Goal: Information Seeking & Learning: Find specific fact

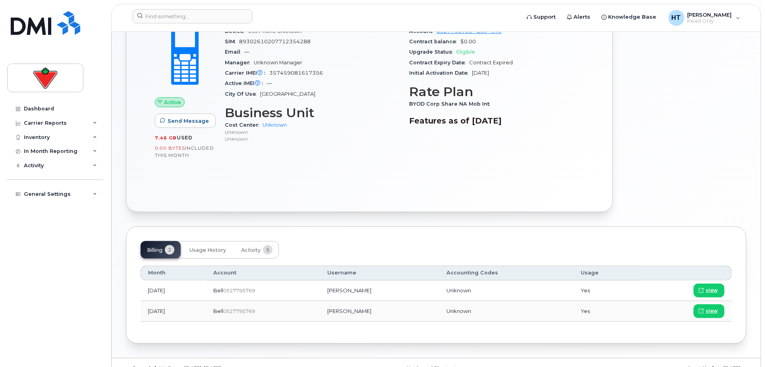
scroll to position [246, 0]
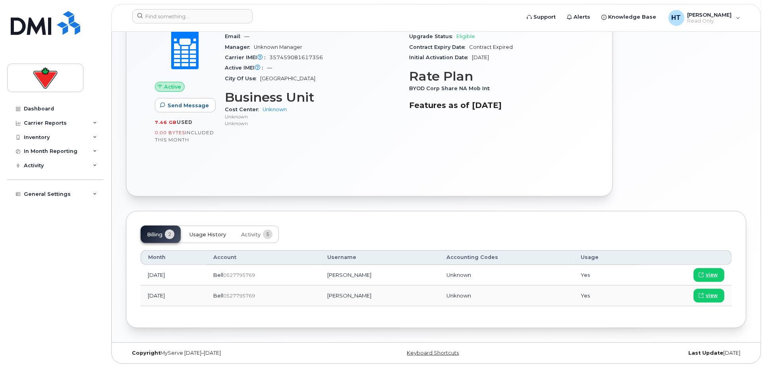
click at [203, 232] on span "Usage History" at bounding box center [207, 234] width 37 height 6
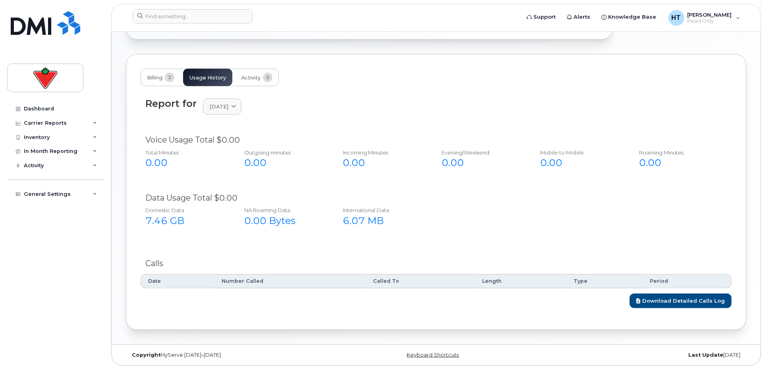
scroll to position [404, 0]
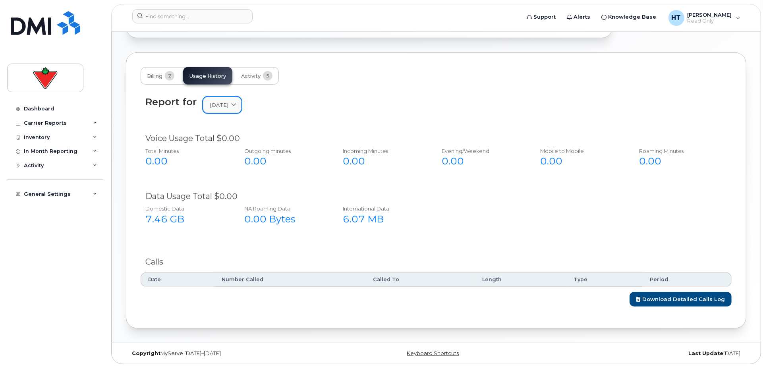
click at [228, 108] on span "August 2025" at bounding box center [219, 105] width 19 height 8
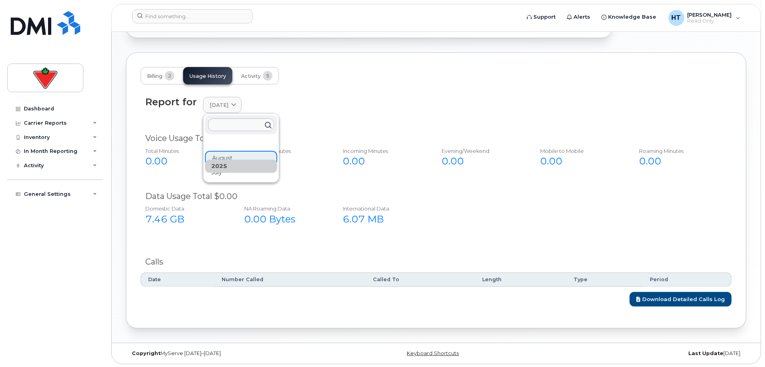
click at [229, 156] on div "2025 August July" at bounding box center [241, 158] width 72 height 42
click at [220, 170] on div "2025" at bounding box center [241, 166] width 72 height 13
click at [221, 172] on div "July" at bounding box center [241, 172] width 72 height 13
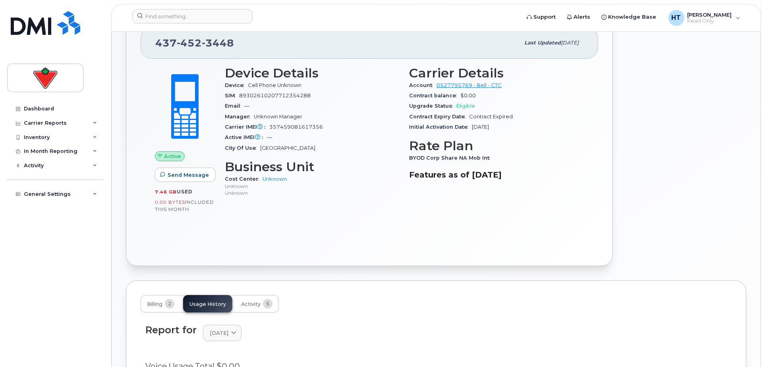
scroll to position [397, 0]
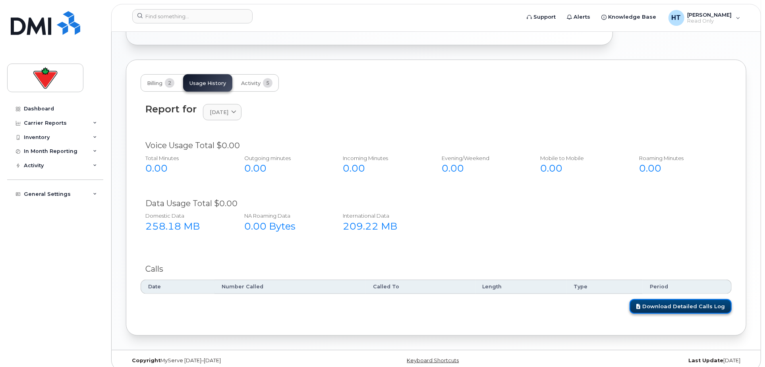
click at [670, 304] on link "Download Detailed Calls Log" at bounding box center [680, 306] width 102 height 15
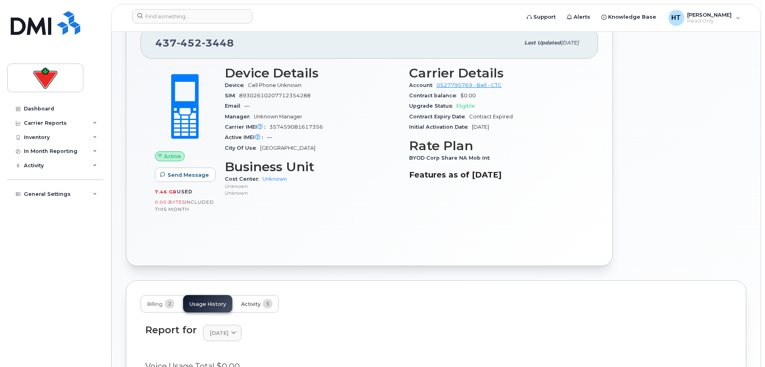
click at [251, 304] on span "Activity" at bounding box center [250, 304] width 19 height 6
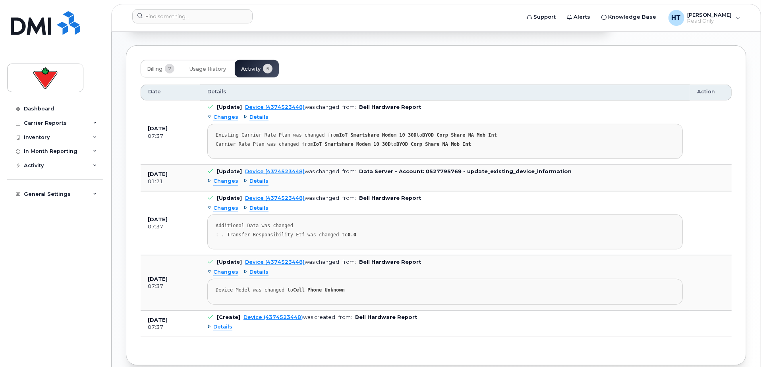
scroll to position [448, 0]
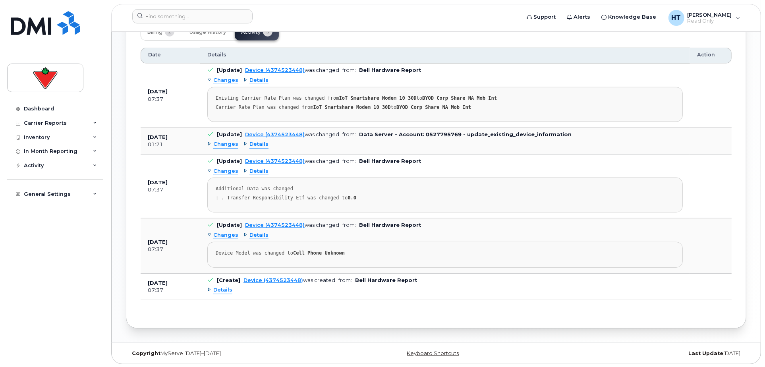
click at [224, 291] on span "Details" at bounding box center [222, 290] width 19 height 8
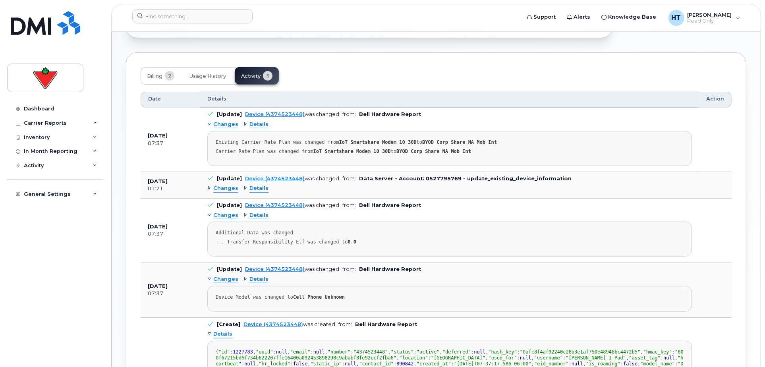
scroll to position [227, 0]
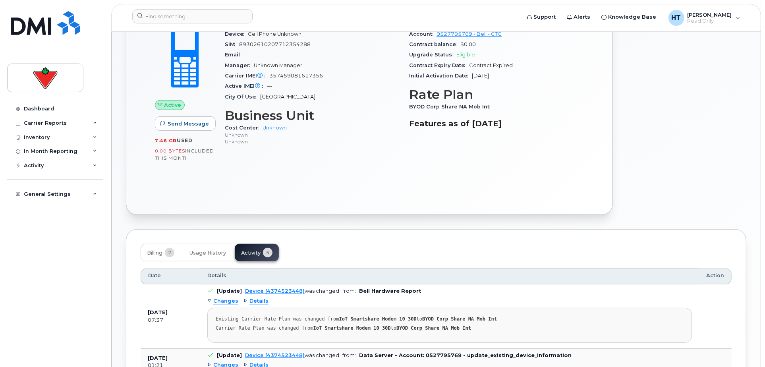
click at [252, 300] on span "Details" at bounding box center [258, 301] width 19 height 8
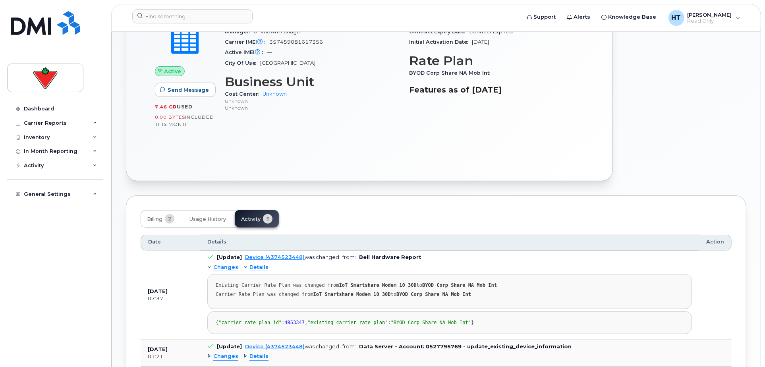
scroll to position [316, 0]
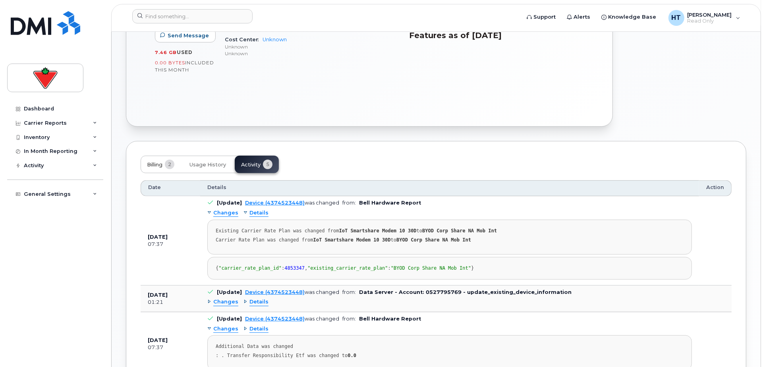
click at [158, 166] on span "Billing" at bounding box center [154, 165] width 15 height 6
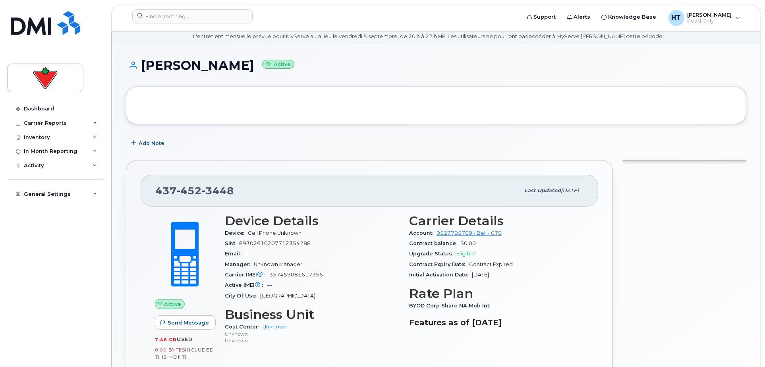
scroll to position [0, 0]
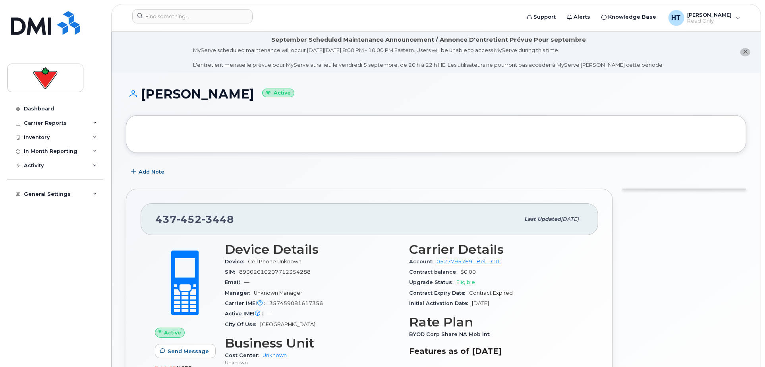
click at [188, 7] on header "Support Alerts Knowledge Base HT Heidi Tran Read Only English Français Sign out" at bounding box center [435, 18] width 649 height 28
click at [185, 13] on input at bounding box center [192, 16] width 120 height 14
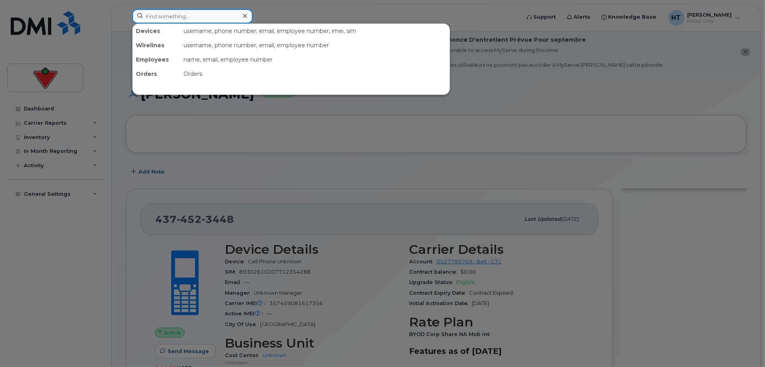
paste input "4169517320"
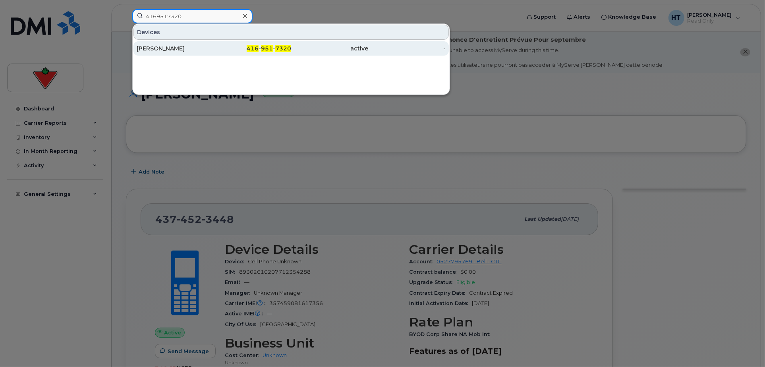
type input "4169517320"
click at [168, 47] on div "Daniela Murillo" at bounding box center [175, 48] width 77 height 8
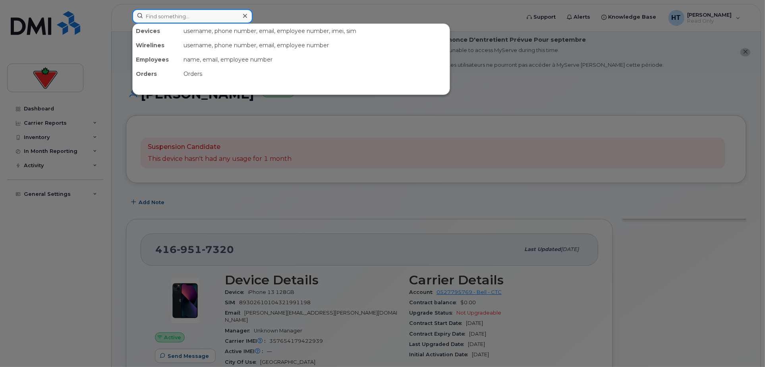
click at [185, 12] on input at bounding box center [192, 16] width 120 height 14
paste input "4373260987"
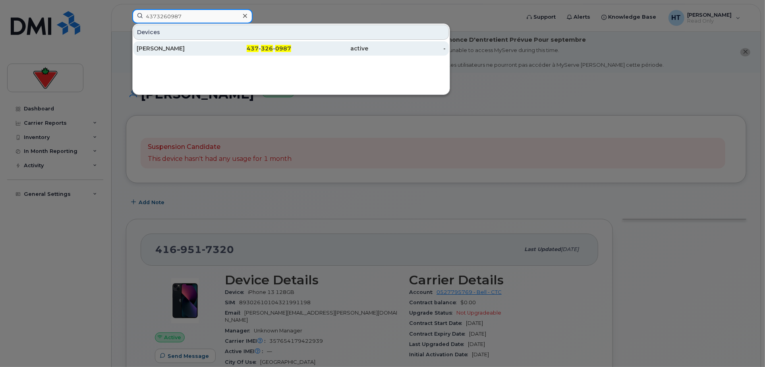
type input "4373260987"
click at [164, 48] on div "[PERSON_NAME]" at bounding box center [175, 48] width 77 height 8
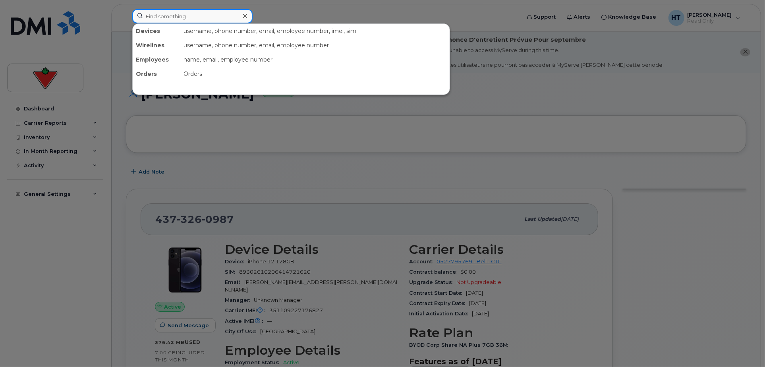
click at [175, 13] on input at bounding box center [192, 16] width 120 height 14
paste input "437-452-3448"
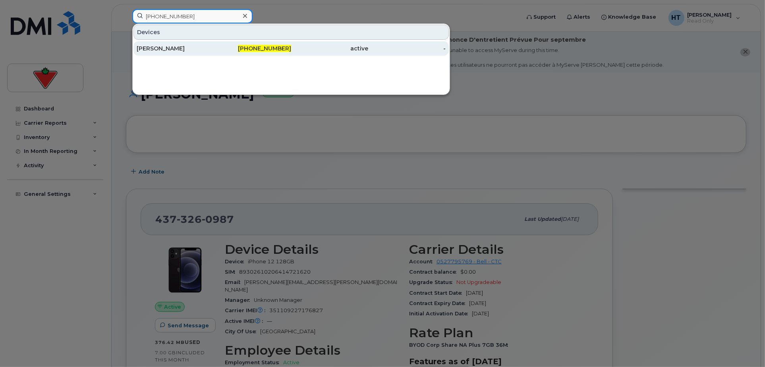
type input "437-452-3448"
click at [178, 45] on div "Nour Mohameds Ipad" at bounding box center [175, 48] width 77 height 8
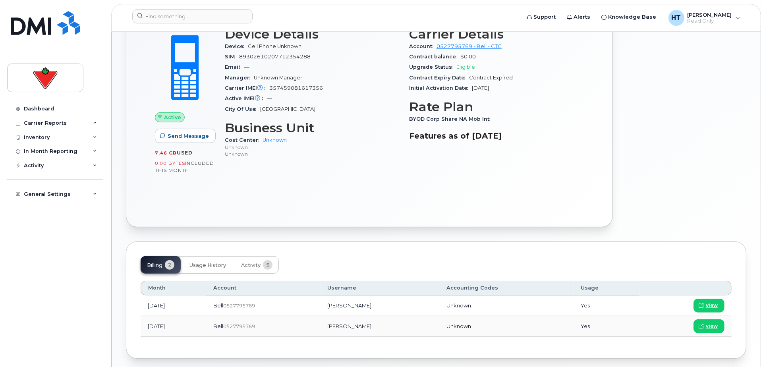
scroll to position [246, 0]
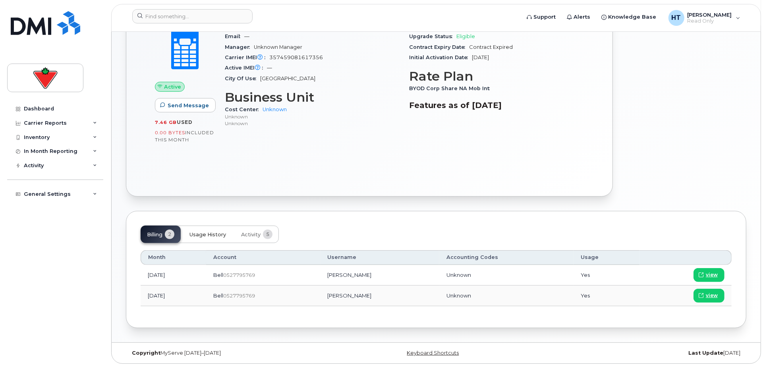
click at [203, 235] on span "Usage History" at bounding box center [207, 234] width 37 height 6
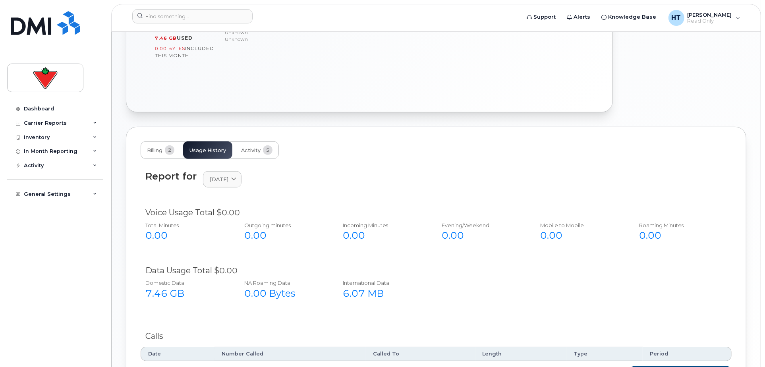
scroll to position [378, 0]
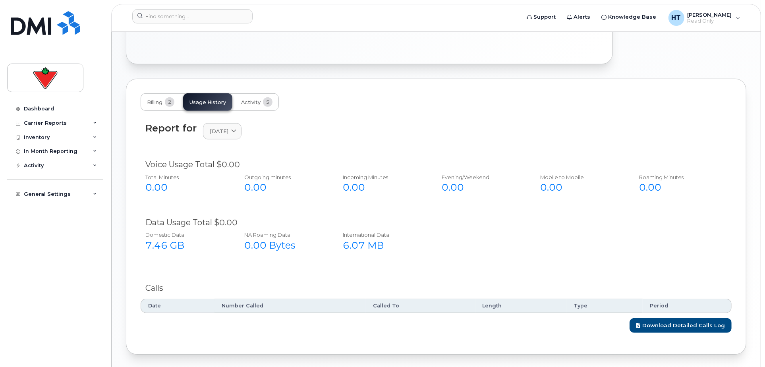
click at [371, 241] on div "6.07 MB" at bounding box center [383, 245] width 81 height 13
drag, startPoint x: 385, startPoint y: 241, endPoint x: 338, endPoint y: 244, distance: 46.5
click at [338, 244] on div "International Data 6.07 MB" at bounding box center [383, 241] width 94 height 27
click at [225, 131] on span "August 2025" at bounding box center [219, 131] width 19 height 8
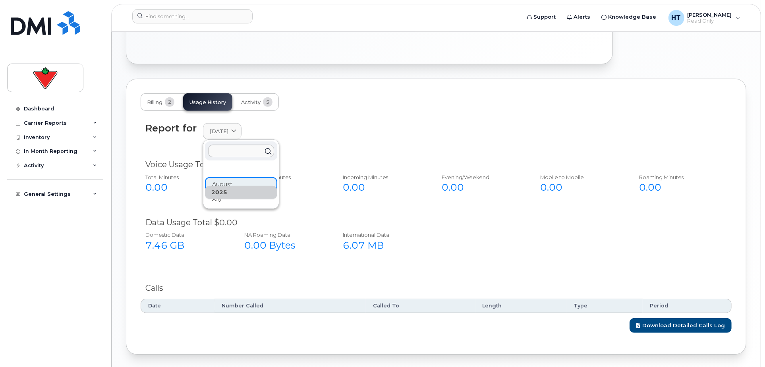
click at [221, 197] on div "2025" at bounding box center [241, 192] width 72 height 13
click at [216, 199] on div "July" at bounding box center [241, 198] width 72 height 13
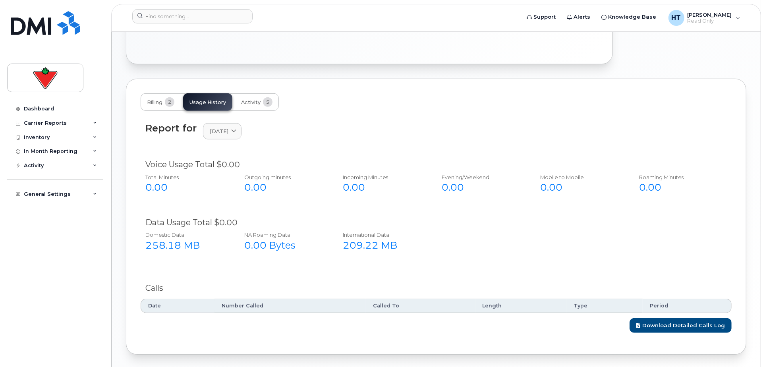
click at [412, 247] on div "209.22 MB" at bounding box center [383, 245] width 81 height 13
drag, startPoint x: 344, startPoint y: 245, endPoint x: 404, endPoint y: 247, distance: 60.4
click at [404, 247] on div "209.22 MB" at bounding box center [383, 245] width 81 height 13
drag, startPoint x: 404, startPoint y: 247, endPoint x: 376, endPoint y: 286, distance: 47.7
click at [376, 286] on div "Calls" at bounding box center [435, 288] width 581 height 12
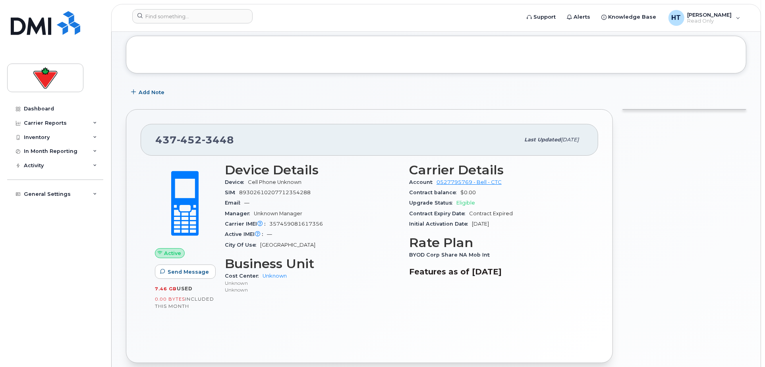
scroll to position [0, 0]
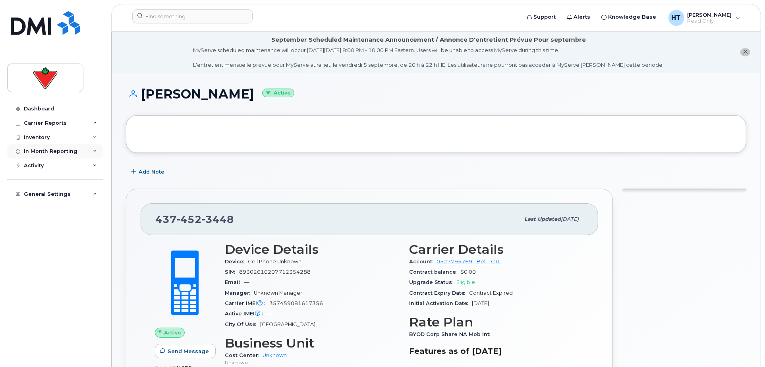
click at [96, 152] on icon at bounding box center [95, 151] width 4 height 4
click at [36, 168] on div "Data Usage" at bounding box center [43, 165] width 32 height 7
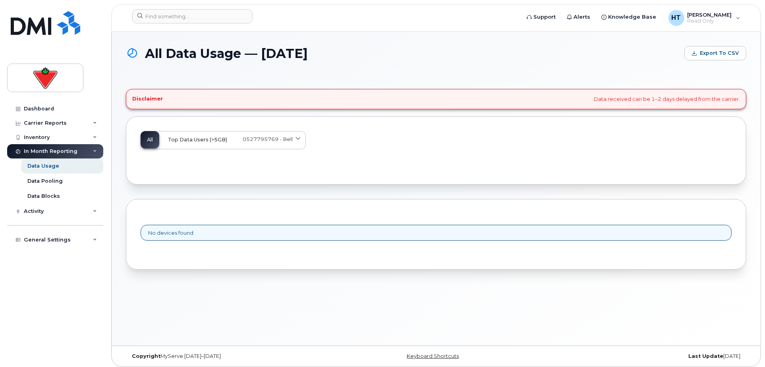
click at [202, 141] on span "Top Data Users (>5GB)" at bounding box center [197, 140] width 59 height 6
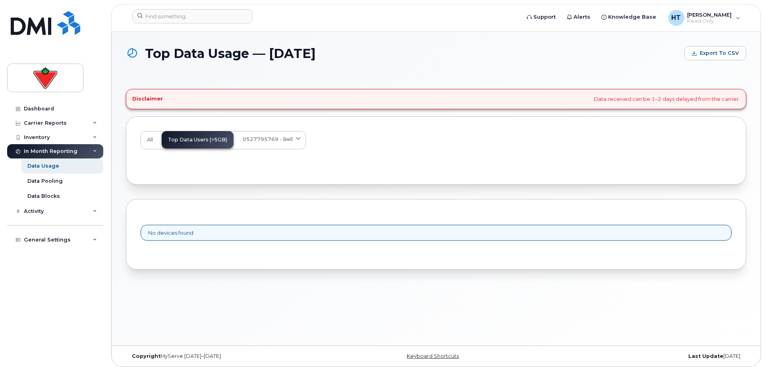
click at [261, 141] on span "0527795769 - Bell" at bounding box center [268, 139] width 50 height 8
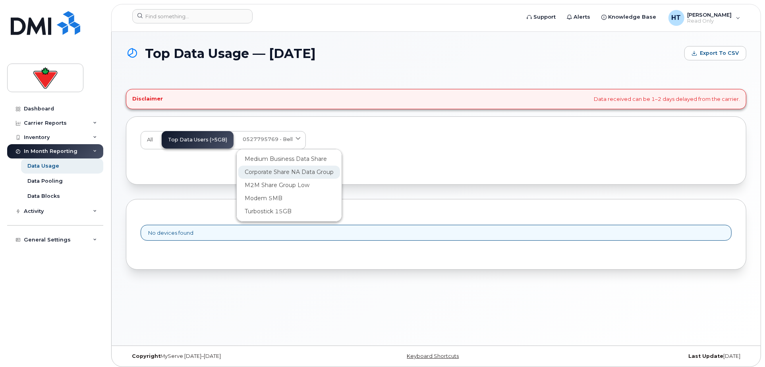
click at [273, 171] on span "Corporate Share NA Data Group" at bounding box center [289, 172] width 89 height 8
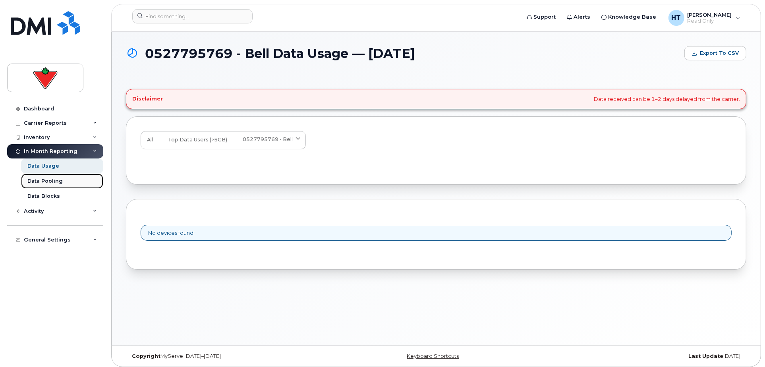
click at [42, 179] on div "Data Pooling" at bounding box center [44, 180] width 35 height 7
click at [42, 121] on div "Carrier Reports" at bounding box center [45, 123] width 43 height 6
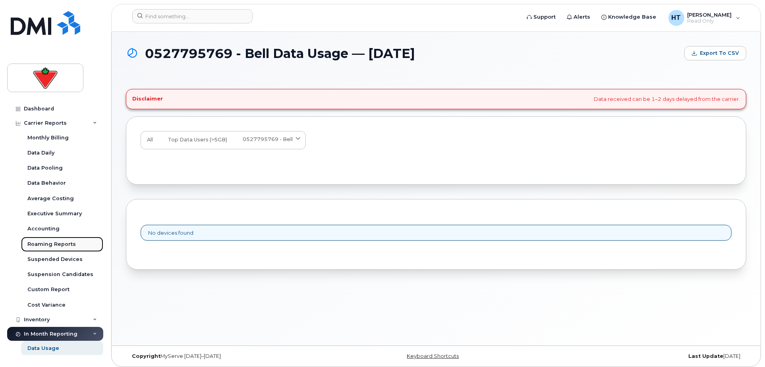
click at [50, 244] on div "Roaming Reports" at bounding box center [51, 244] width 48 height 7
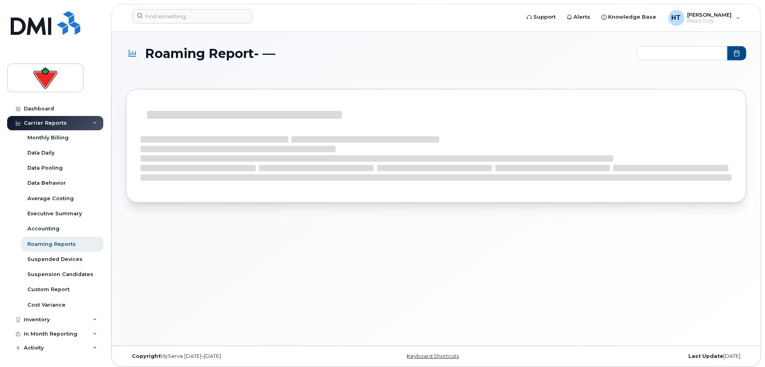
type input "2024-10 - 2025-08"
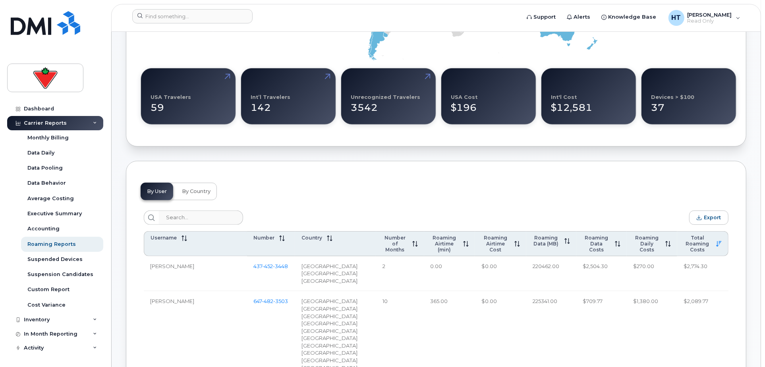
scroll to position [255, 0]
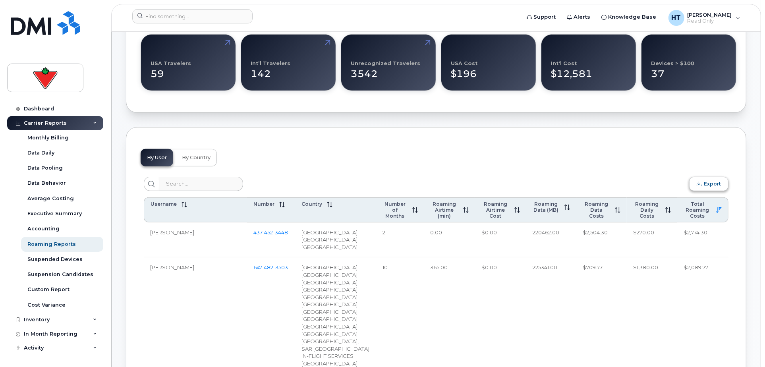
click at [703, 184] on button "Export" at bounding box center [708, 184] width 39 height 14
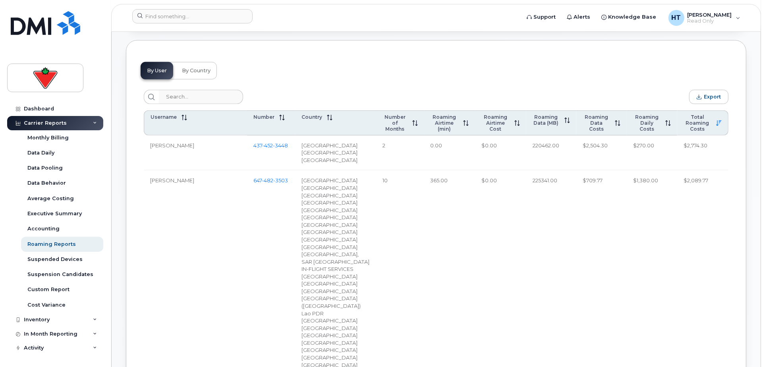
scroll to position [343, 0]
drag, startPoint x: 231, startPoint y: 177, endPoint x: 275, endPoint y: 181, distance: 43.4
click at [275, 181] on tr "Ray Cao 647 482 3503 Austria Bosnia and Herzegovina China Colombia Croatia Egyp…" at bounding box center [436, 304] width 584 height 271
copy tr "647 482 3503"
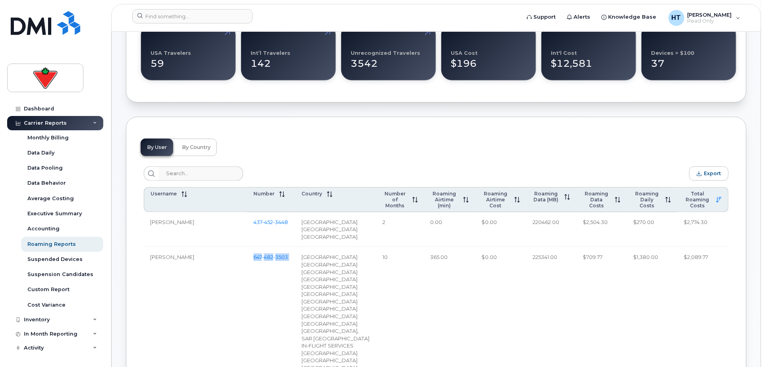
scroll to position [353, 0]
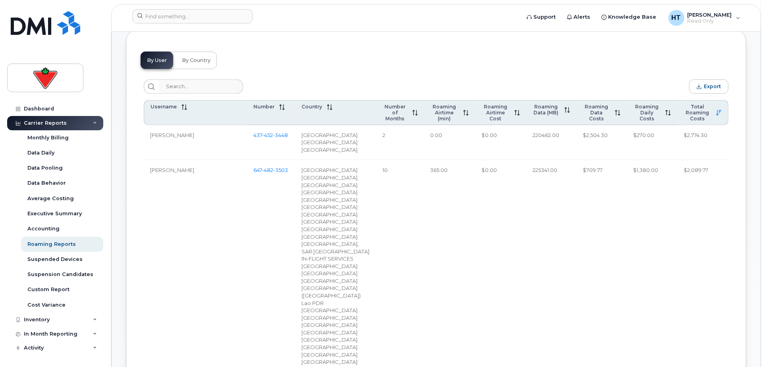
click at [301, 307] on div "Lao PDR" at bounding box center [335, 303] width 68 height 8
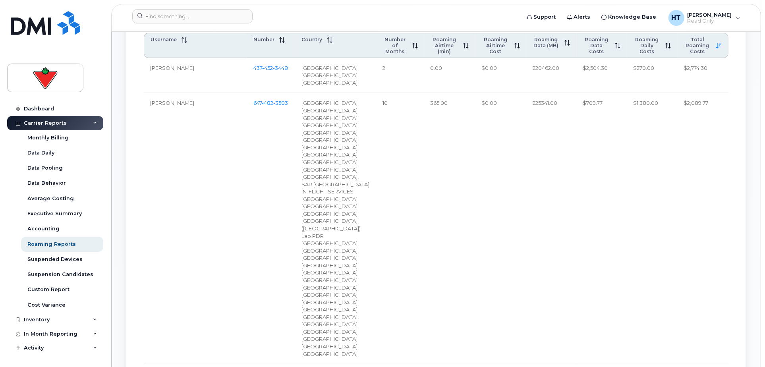
scroll to position [441, 0]
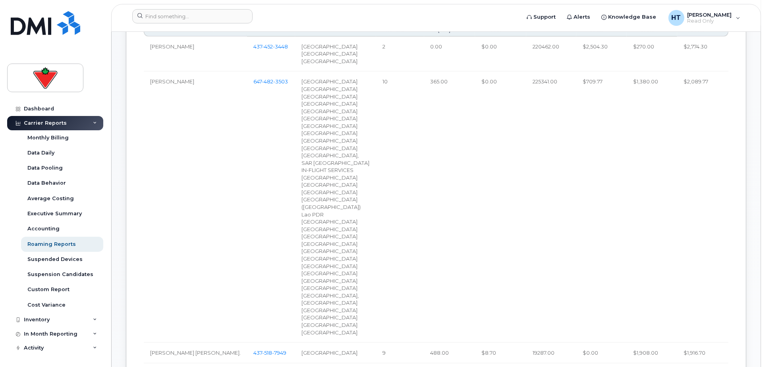
drag, startPoint x: 304, startPoint y: 348, endPoint x: 268, endPoint y: 265, distance: 90.4
click at [268, 265] on tr "Ray Cao 647 482 3503 Austria Bosnia and Herzegovina China Colombia Croatia Egyp…" at bounding box center [436, 206] width 584 height 271
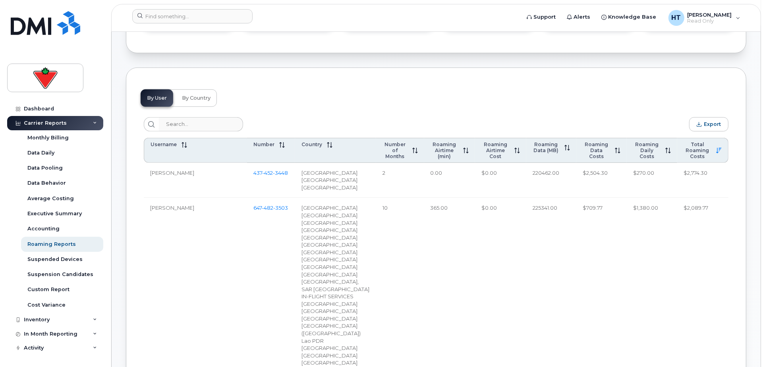
scroll to position [308, 0]
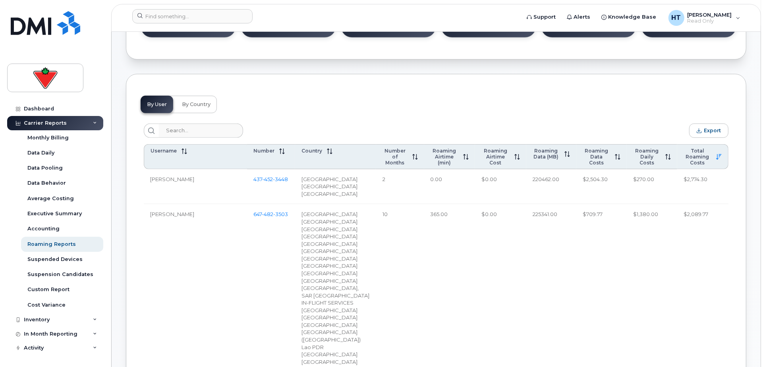
click at [526, 177] on td "220462.00" at bounding box center [551, 186] width 50 height 35
drag, startPoint x: 528, startPoint y: 208, endPoint x: 624, endPoint y: 208, distance: 95.7
click at [529, 208] on td "225341.00" at bounding box center [551, 339] width 50 height 271
click at [703, 212] on td "$2,089.77" at bounding box center [702, 339] width 51 height 271
drag, startPoint x: 624, startPoint y: 177, endPoint x: 644, endPoint y: 179, distance: 20.7
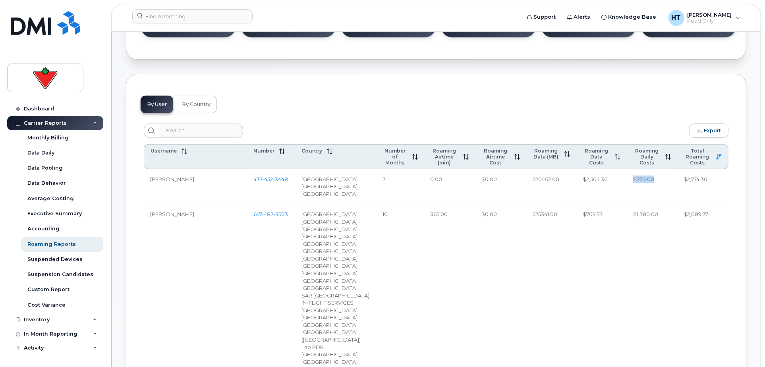
click at [644, 179] on td "$270.00" at bounding box center [651, 186] width 50 height 35
drag, startPoint x: 237, startPoint y: 212, endPoint x: 270, endPoint y: 212, distance: 32.9
click at [270, 212] on td "647 482 3503" at bounding box center [271, 339] width 48 height 271
click at [424, 246] on td "365.00" at bounding box center [449, 339] width 51 height 271
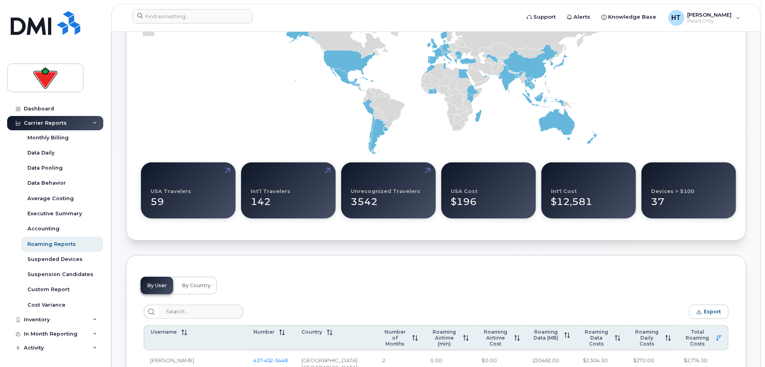
scroll to position [211, 0]
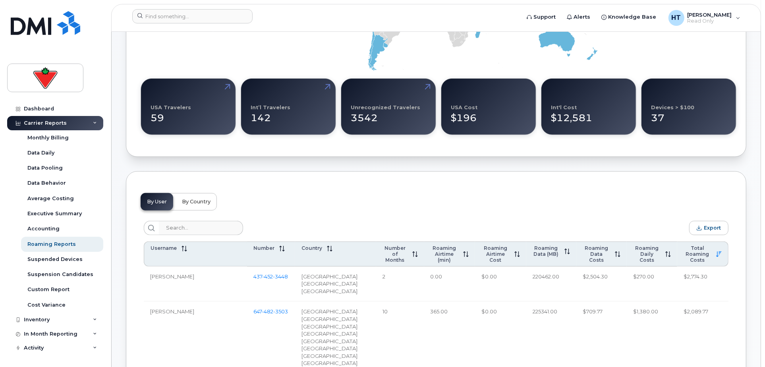
click at [191, 205] on button "By Country" at bounding box center [195, 201] width 41 height 17
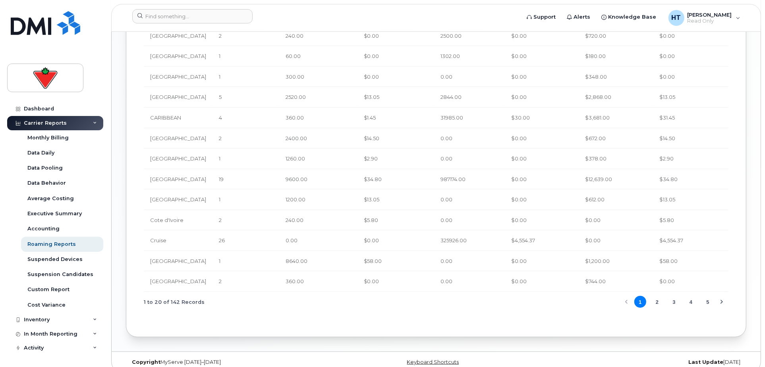
scroll to position [592, 0]
click at [654, 293] on button "2" at bounding box center [657, 299] width 12 height 12
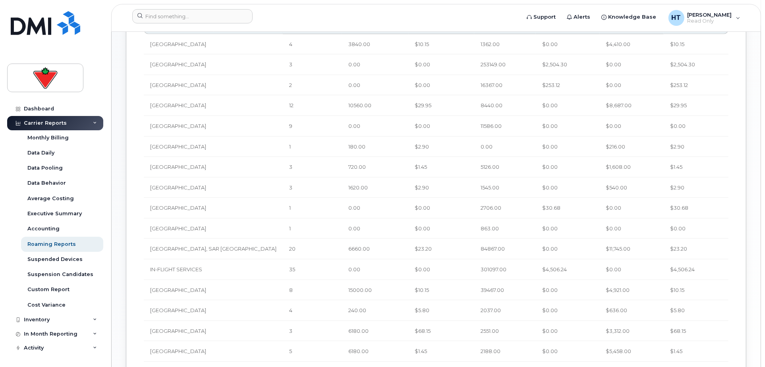
scroll to position [422, 0]
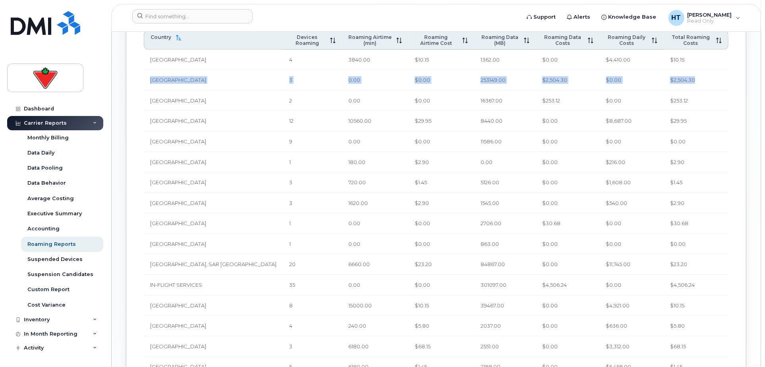
drag, startPoint x: 149, startPoint y: 80, endPoint x: 691, endPoint y: 76, distance: 542.3
click at [691, 76] on tr "Egypt 3 0.00 $0.00 253149.00 $2,504.30 $0.00 $2,504.30" at bounding box center [436, 80] width 584 height 21
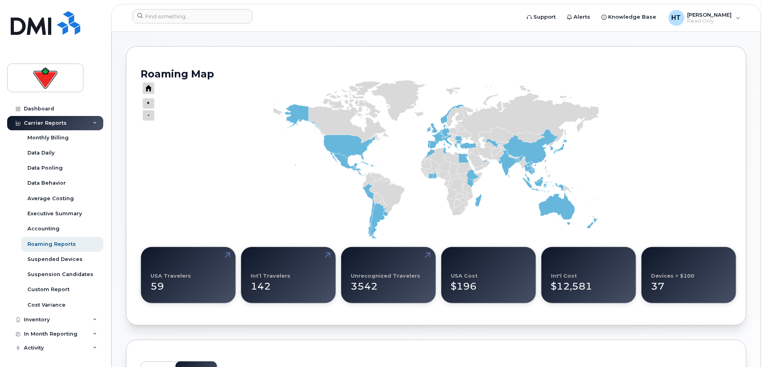
scroll to position [0, 0]
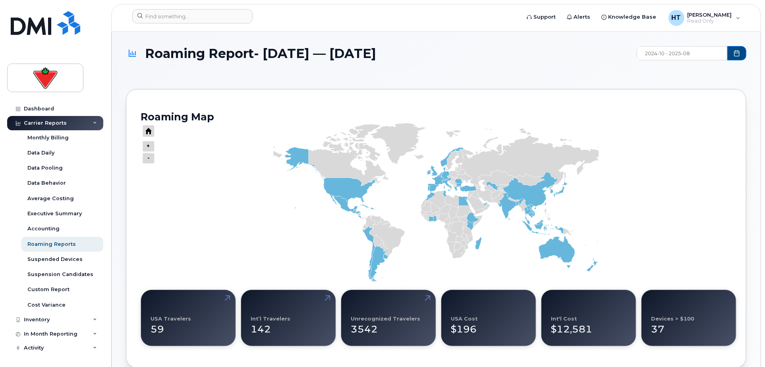
drag, startPoint x: 147, startPoint y: 57, endPoint x: 476, endPoint y: 57, distance: 328.3
click at [476, 57] on h1 "Roaming Report- October 2024 — August 2025" at bounding box center [379, 53] width 507 height 14
copy span "Roaming Report- October 2024 — August 2025"
click at [174, 16] on input at bounding box center [192, 16] width 120 height 14
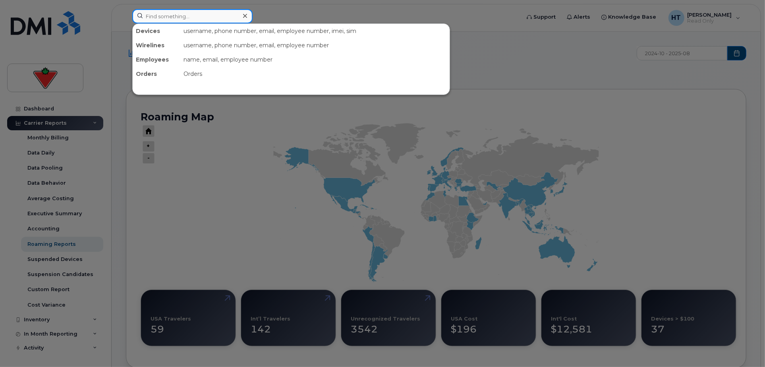
paste input "4185722188"
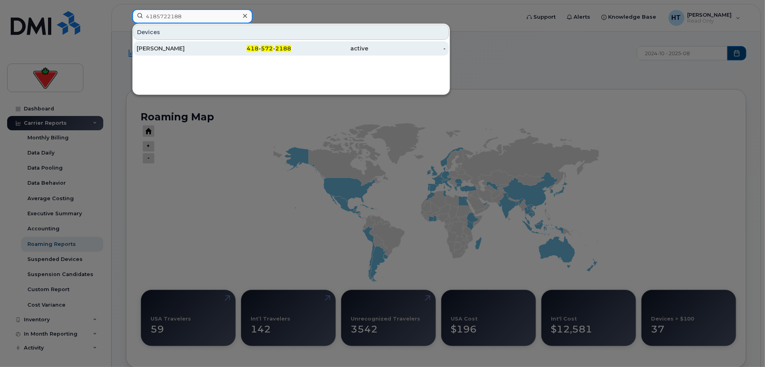
type input "4185722188"
click at [167, 49] on div "Ginette Vautour" at bounding box center [175, 48] width 77 height 8
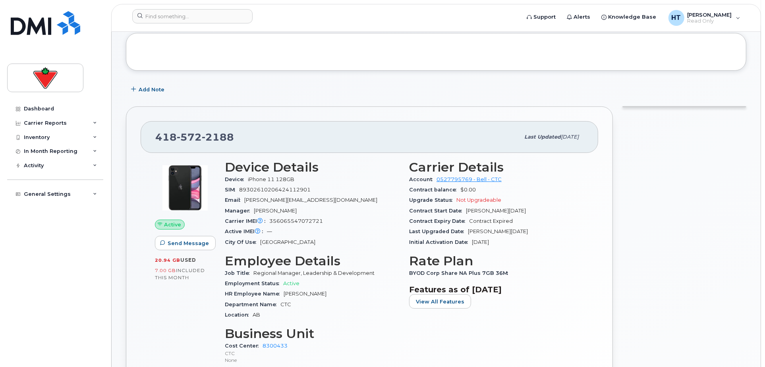
scroll to position [88, 0]
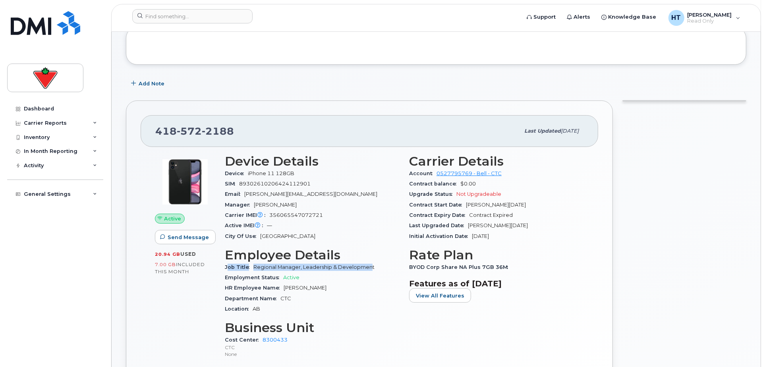
drag, startPoint x: 370, startPoint y: 265, endPoint x: 227, endPoint y: 272, distance: 142.7
click at [227, 272] on div "Job Title Regional Manager, Leadership & Development" at bounding box center [312, 267] width 175 height 10
drag, startPoint x: 227, startPoint y: 272, endPoint x: 328, endPoint y: 286, distance: 101.9
click at [328, 286] on div "HR Employee Name [PERSON_NAME]" at bounding box center [312, 288] width 175 height 10
drag, startPoint x: 283, startPoint y: 287, endPoint x: 325, endPoint y: 287, distance: 42.1
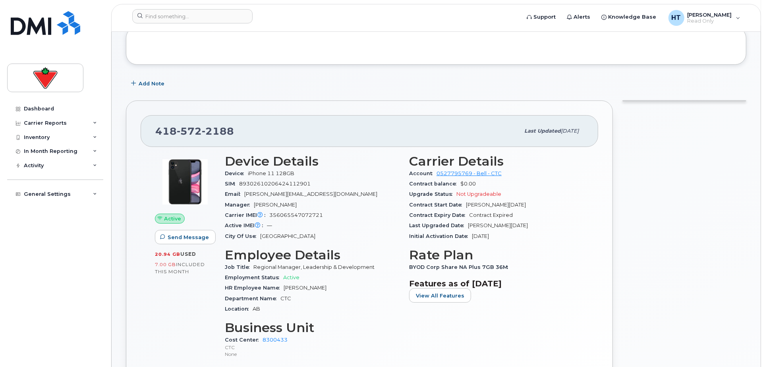
click at [325, 287] on div "HR Employee Name [PERSON_NAME]" at bounding box center [312, 288] width 175 height 10
copy span "[PERSON_NAME]"
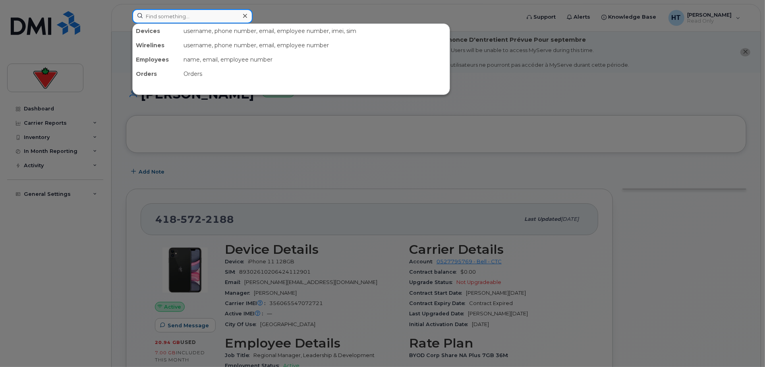
click at [222, 18] on input at bounding box center [192, 16] width 120 height 14
paste input "4164284857"
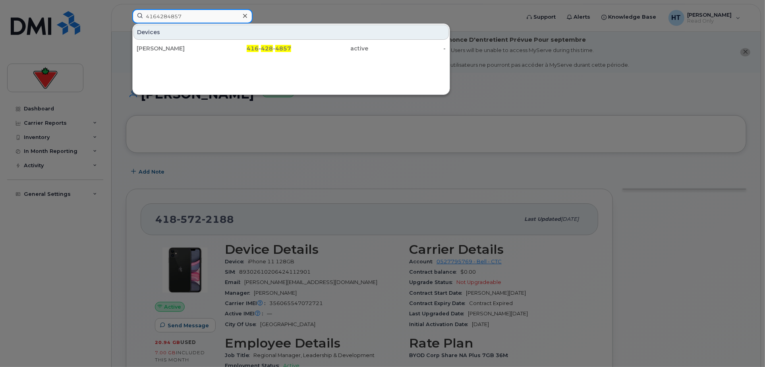
type input "4164284857"
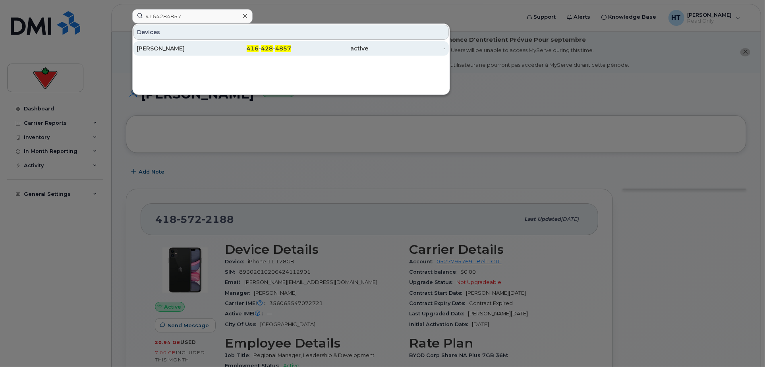
click at [262, 49] on span "428" at bounding box center [267, 48] width 12 height 7
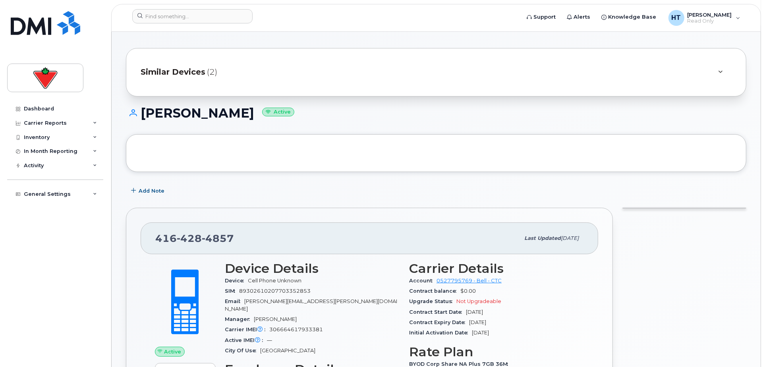
scroll to position [88, 0]
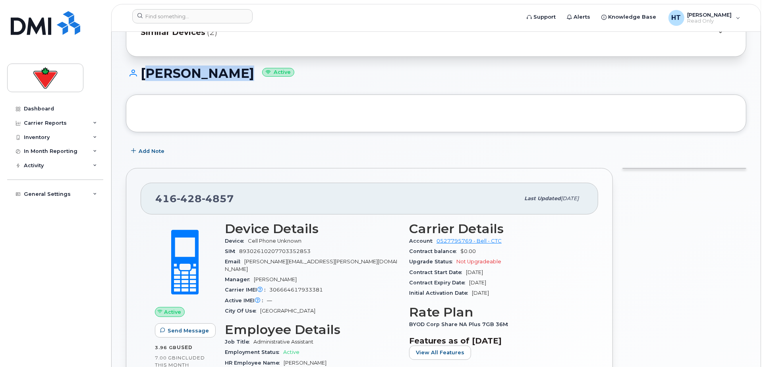
drag, startPoint x: 141, startPoint y: 73, endPoint x: 215, endPoint y: 75, distance: 73.5
click at [215, 75] on h1 "[PERSON_NAME] Active" at bounding box center [436, 73] width 620 height 14
copy h1 "[PERSON_NAME]"
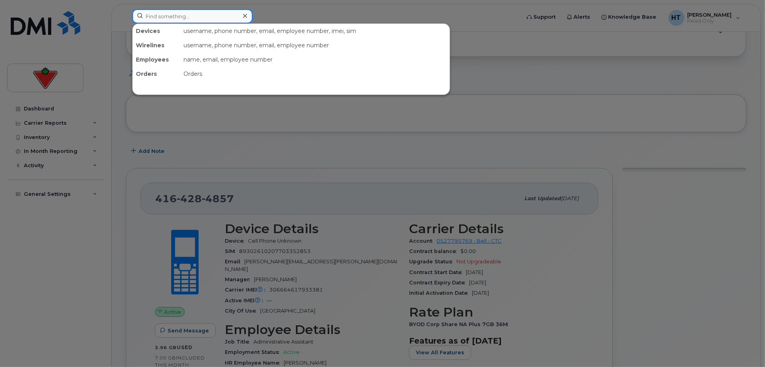
click at [193, 13] on input at bounding box center [192, 16] width 120 height 14
paste input "4374256646"
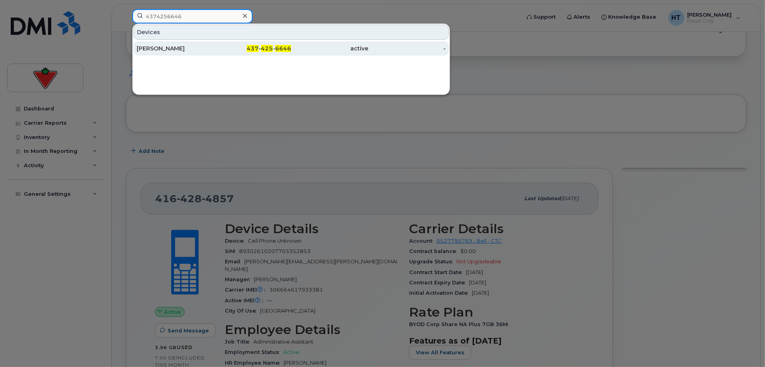
type input "4374256646"
click at [169, 48] on div "Caitlin Hughes" at bounding box center [175, 48] width 77 height 8
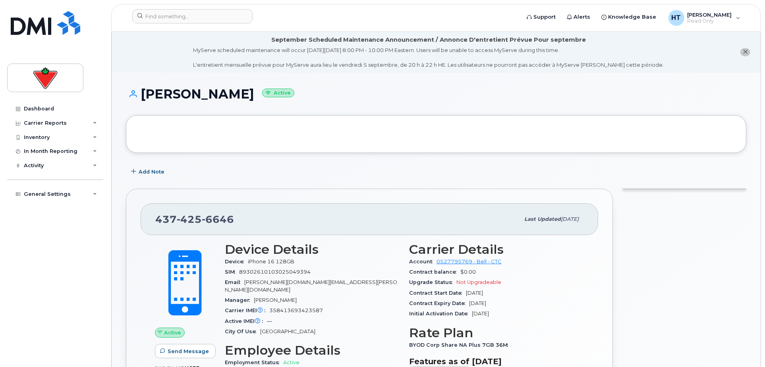
scroll to position [88, 0]
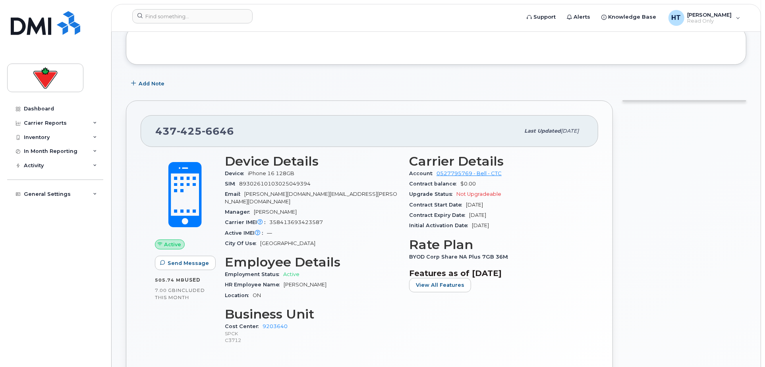
click at [354, 217] on div "Carrier IMEI Carrier IMEI is reported during the last billing cycle or change o…" at bounding box center [312, 222] width 175 height 10
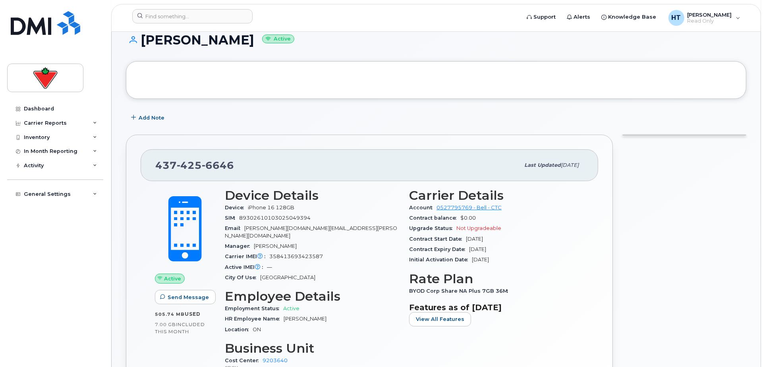
scroll to position [0, 0]
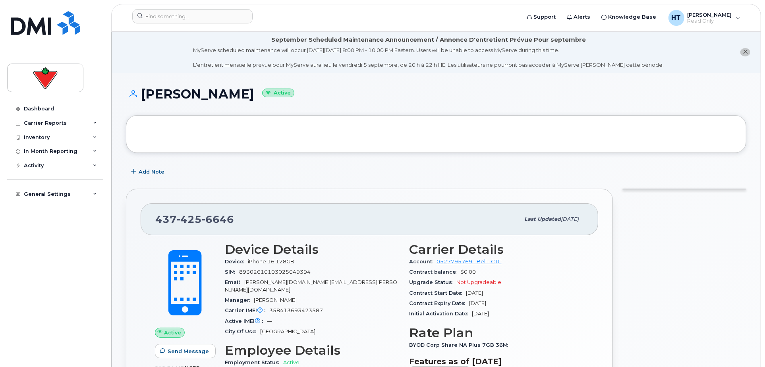
drag, startPoint x: 141, startPoint y: 89, endPoint x: 237, endPoint y: 91, distance: 95.7
click at [237, 91] on h1 "Caitlin Hughes Active" at bounding box center [436, 94] width 620 height 14
copy h1 "[PERSON_NAME]"
click at [670, 295] on div at bounding box center [683, 339] width 133 height 311
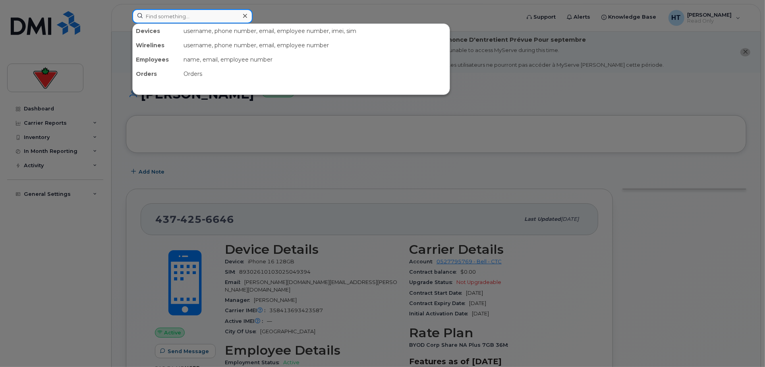
click at [169, 13] on input at bounding box center [192, 16] width 120 height 14
paste input "2506616739"
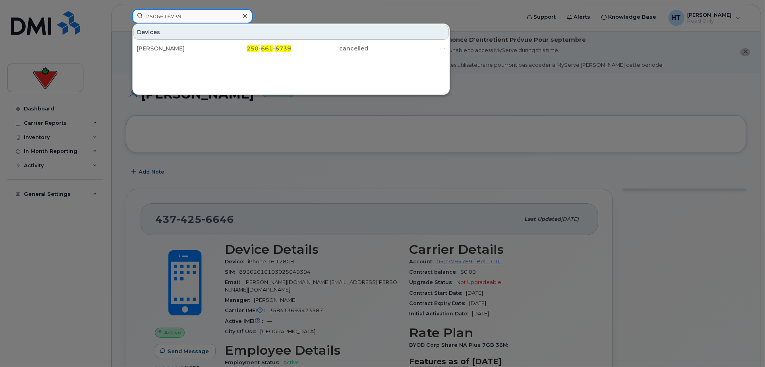
type input "2506616739"
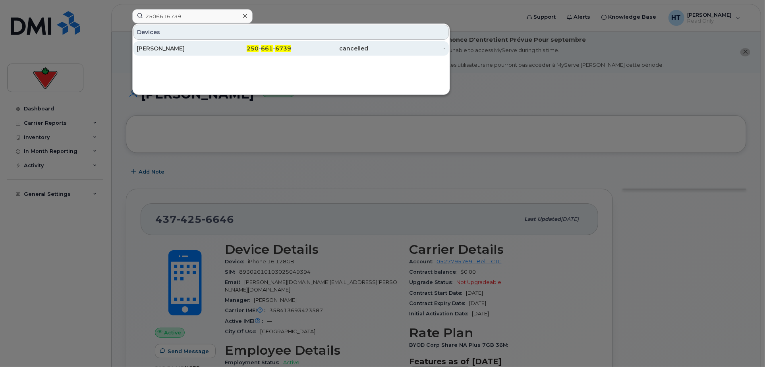
click at [260, 45] on div "250 - 661 - 6739" at bounding box center [252, 48] width 77 height 8
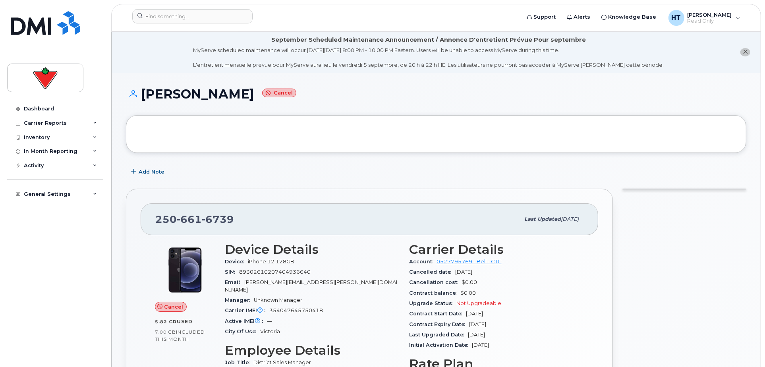
drag, startPoint x: 492, startPoint y: 272, endPoint x: 406, endPoint y: 271, distance: 86.2
click at [406, 271] on div "Carrier Details Account 0527795769 - Bell - CTC Cancelled date [DATE] Cancellat…" at bounding box center [496, 351] width 184 height 228
copy div "Cancelled date [DATE]"
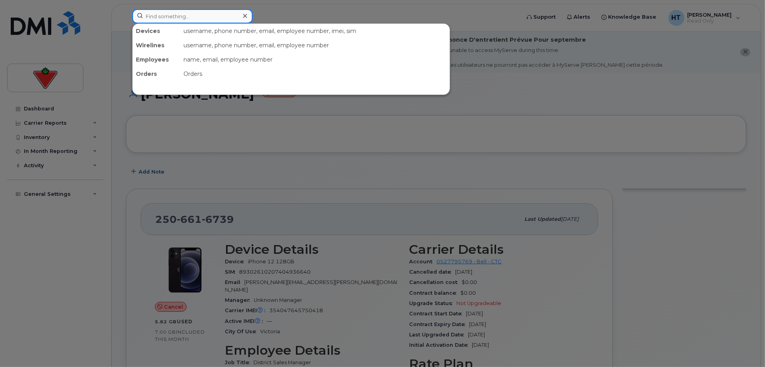
drag, startPoint x: 183, startPoint y: 9, endPoint x: 182, endPoint y: 13, distance: 4.6
click at [183, 10] on input at bounding box center [192, 16] width 120 height 14
paste input "4034612918"
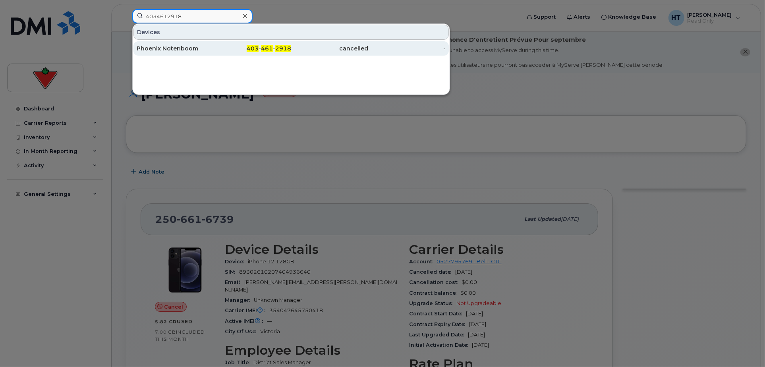
type input "4034612918"
click at [169, 46] on div "Phoenix Notenboom" at bounding box center [175, 48] width 77 height 8
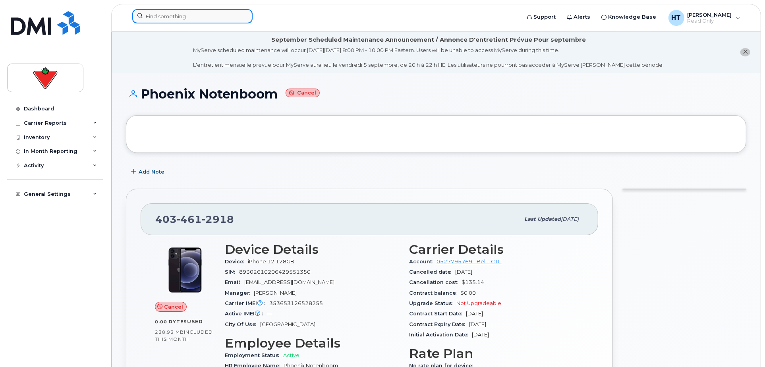
click at [175, 18] on input at bounding box center [192, 16] width 120 height 14
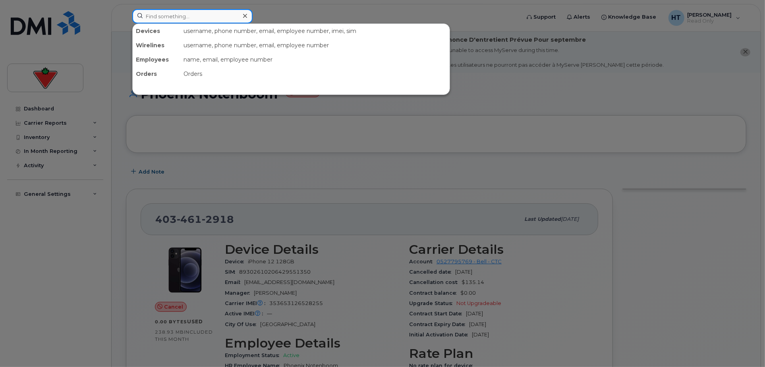
paste input "2892082684"
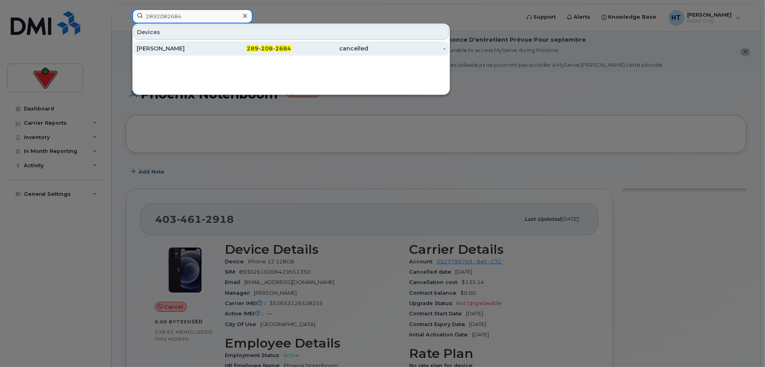
type input "2892082684"
click at [166, 47] on div "[PERSON_NAME]" at bounding box center [175, 48] width 77 height 8
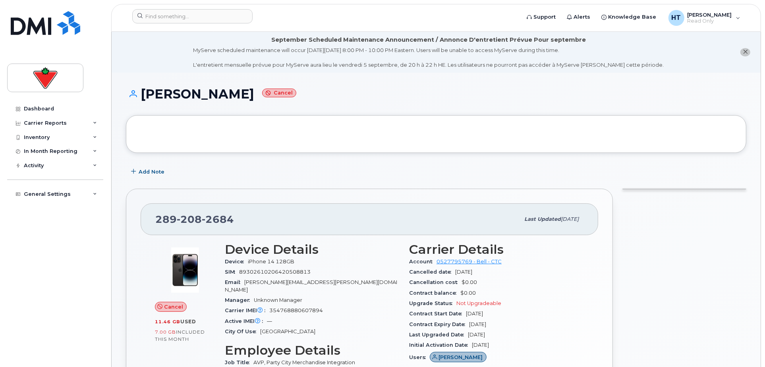
click at [675, 272] on div at bounding box center [683, 350] width 133 height 332
click at [153, 12] on input at bounding box center [192, 16] width 120 height 14
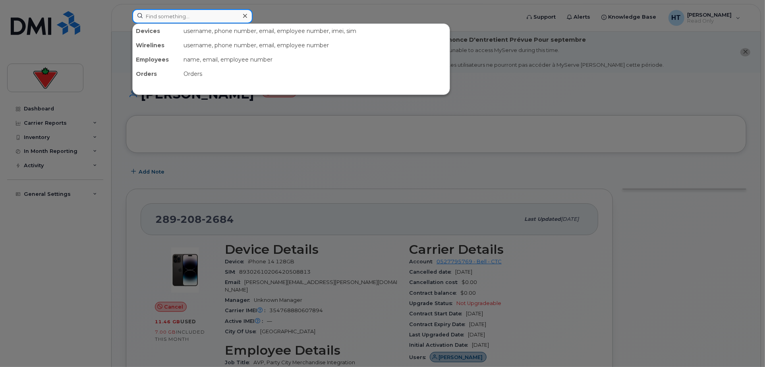
paste input "4164350198"
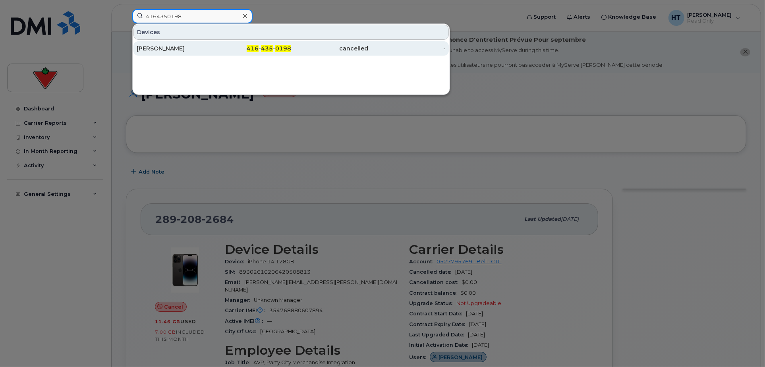
type input "4164350198"
click at [168, 46] on div "[PERSON_NAME]" at bounding box center [175, 48] width 77 height 8
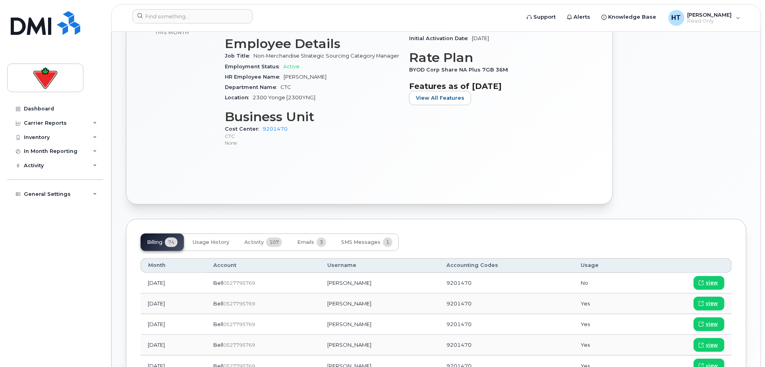
scroll to position [353, 0]
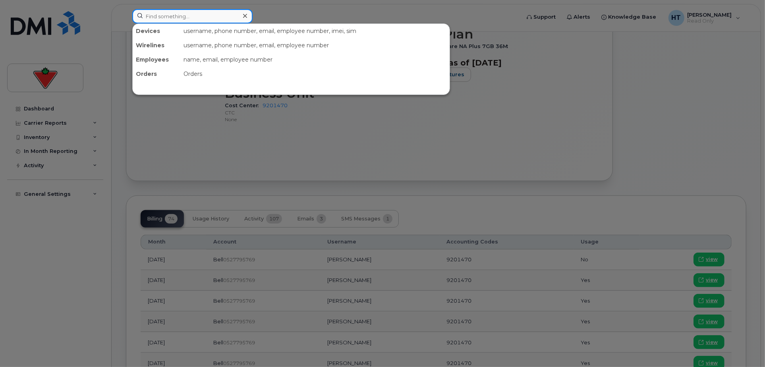
click at [185, 12] on input at bounding box center [192, 16] width 120 height 14
paste input "4164358495"
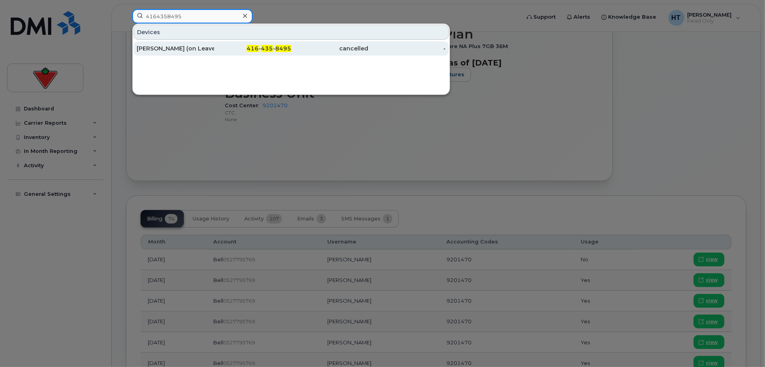
type input "4164358495"
click at [191, 47] on div "Faheem Ladha (on Leave)" at bounding box center [175, 48] width 77 height 8
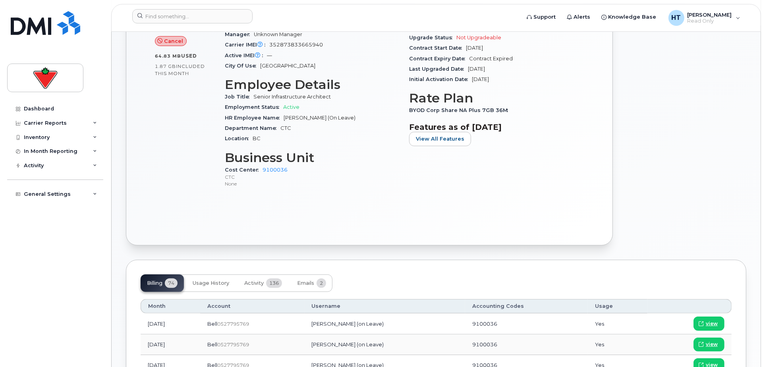
scroll to position [132, 0]
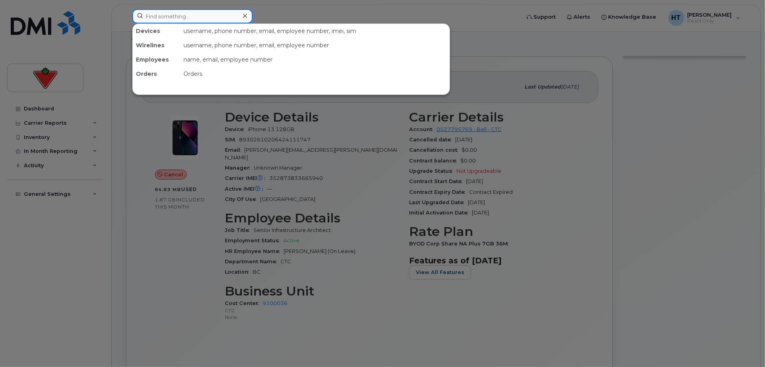
click at [160, 13] on input at bounding box center [192, 16] width 120 height 14
paste input "4164602087"
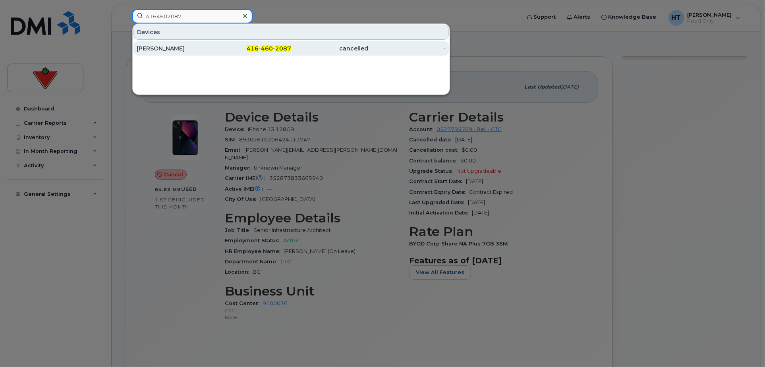
type input "4164602087"
click at [251, 46] on span "416" at bounding box center [253, 48] width 12 height 7
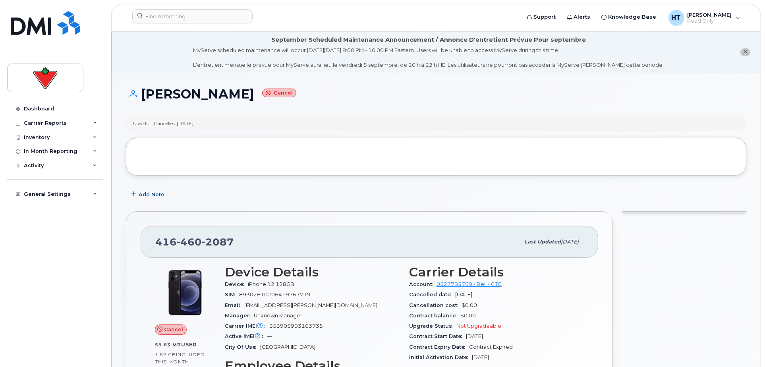
drag, startPoint x: 504, startPoint y: 295, endPoint x: 406, endPoint y: 294, distance: 97.7
click at [406, 294] on div "Carrier Details Account 0527795769 - Bell - CTC Cancelled date Aug 31, 2025 Can…" at bounding box center [496, 365] width 184 height 210
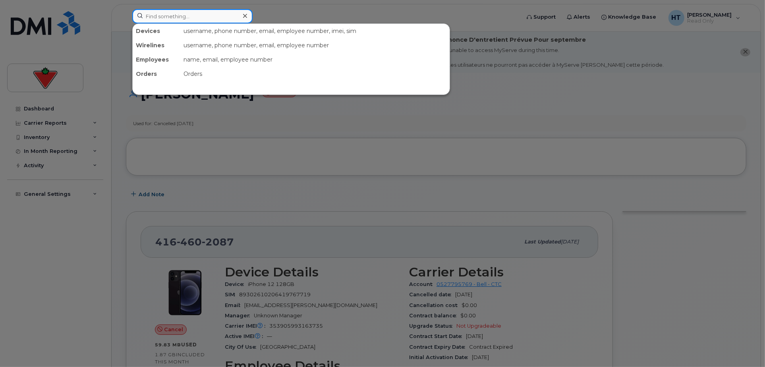
click at [213, 20] on input at bounding box center [192, 16] width 120 height 14
paste input "4164751945"
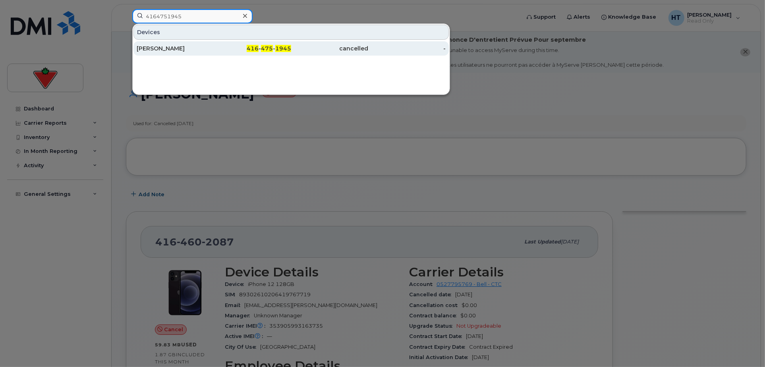
type input "4164751945"
click at [184, 44] on div "Francesca Spalvieri" at bounding box center [175, 48] width 77 height 8
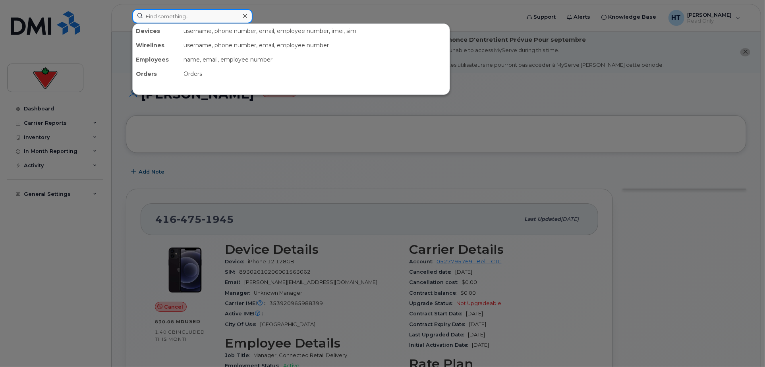
click at [204, 16] on input at bounding box center [192, 16] width 120 height 14
paste input "4165222289"
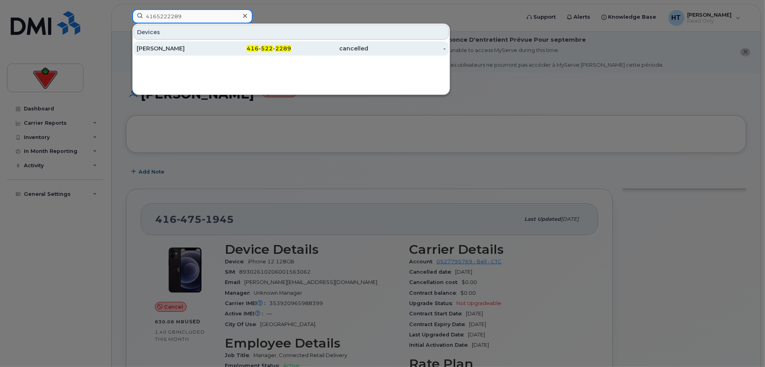
type input "4165222289"
click at [159, 50] on div "[PERSON_NAME]" at bounding box center [175, 48] width 77 height 8
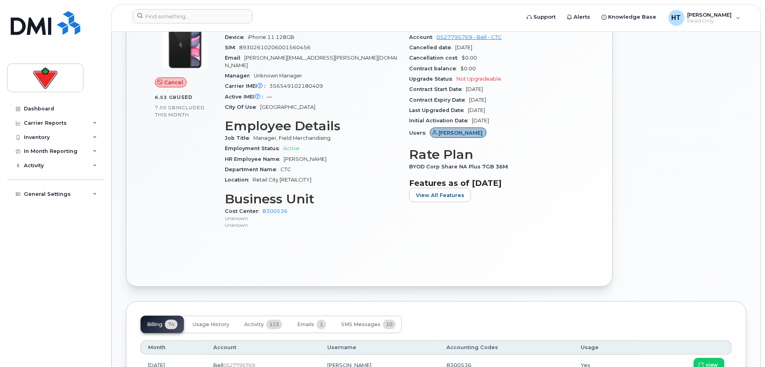
scroll to position [308, 0]
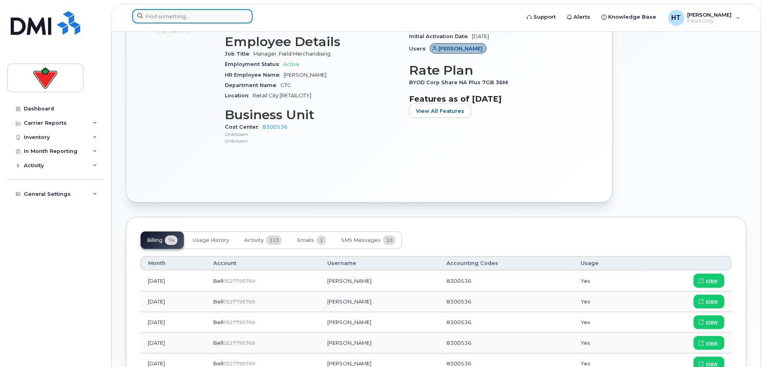
click at [190, 16] on input at bounding box center [192, 16] width 120 height 14
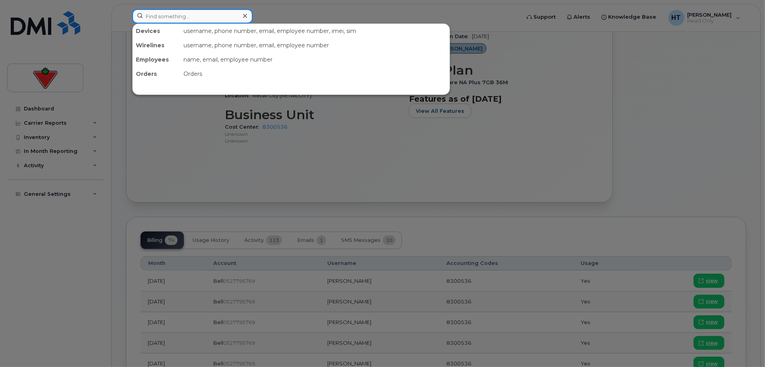
paste input "4165222289"
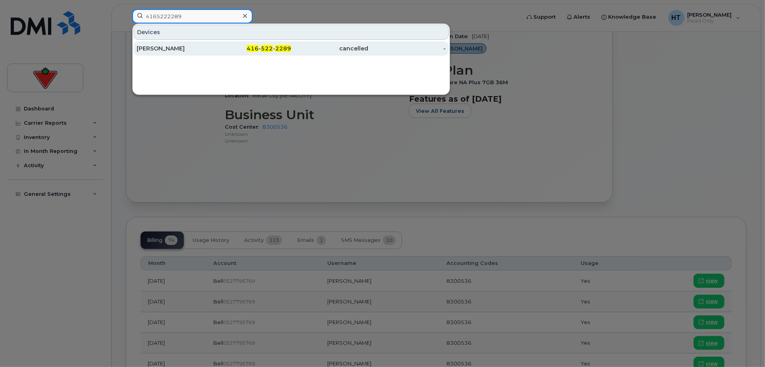
type input "4165222289"
click at [195, 46] on div "Geoff Johns" at bounding box center [175, 48] width 77 height 8
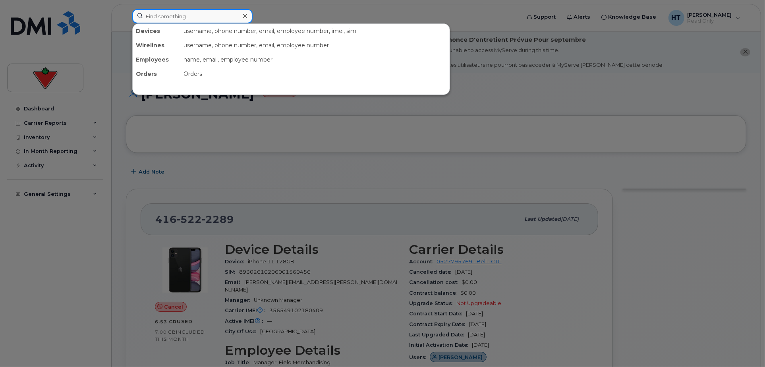
click at [187, 14] on input at bounding box center [192, 16] width 120 height 14
paste input "4167085750"
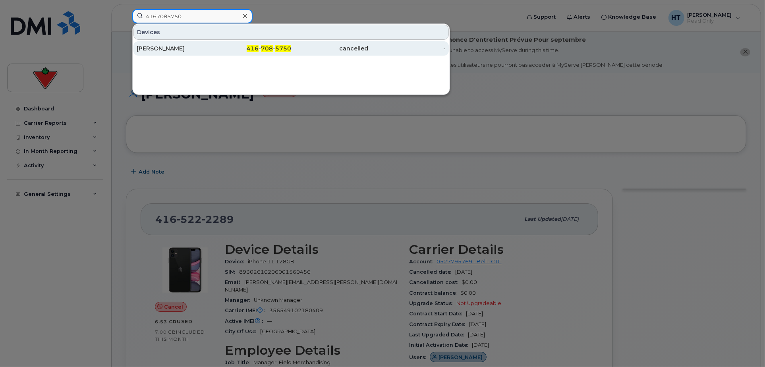
type input "4167085750"
click at [272, 43] on div "416 - 708 - 5750" at bounding box center [252, 48] width 77 height 14
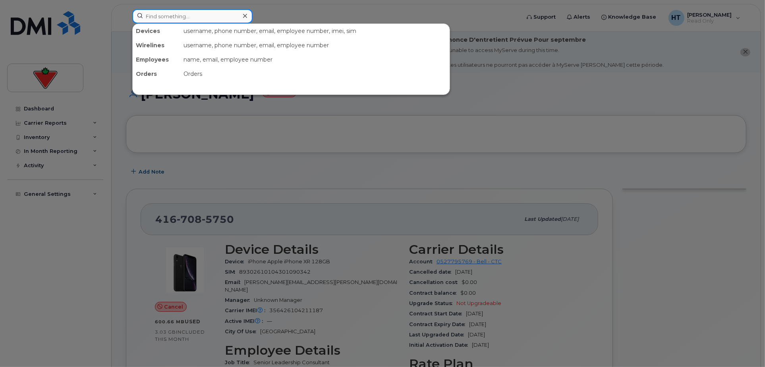
click at [218, 15] on input at bounding box center [192, 16] width 120 height 14
paste input "4167095723"
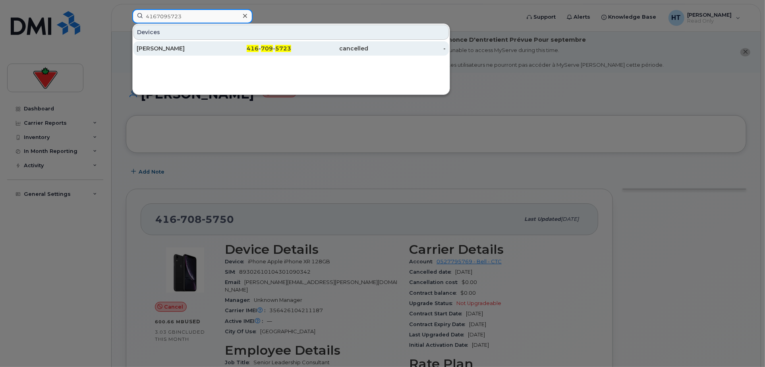
type input "4167095723"
click at [168, 48] on div "Cory Woods" at bounding box center [175, 48] width 77 height 8
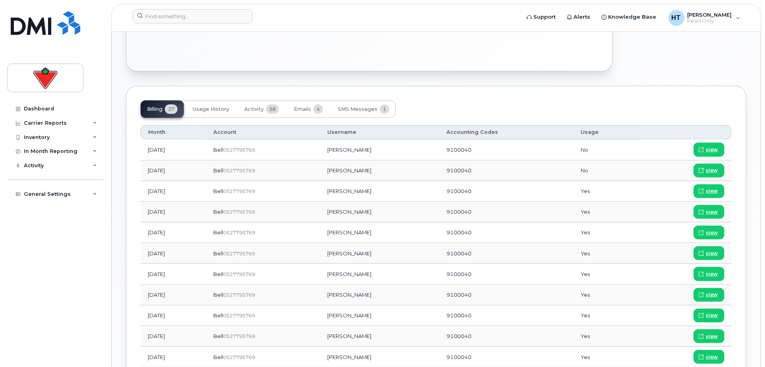
scroll to position [485, 0]
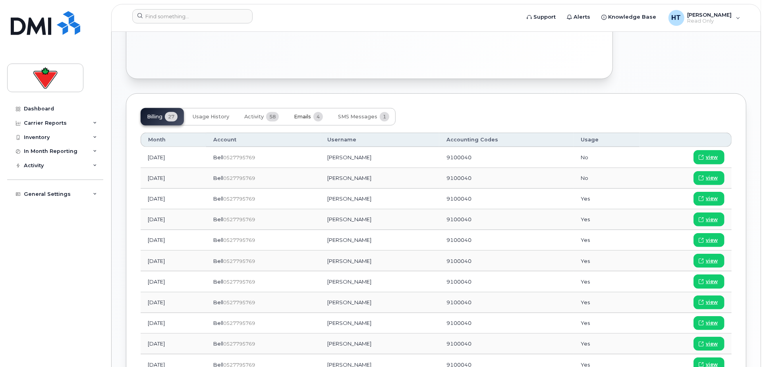
click at [307, 114] on span "Emails" at bounding box center [302, 117] width 17 height 6
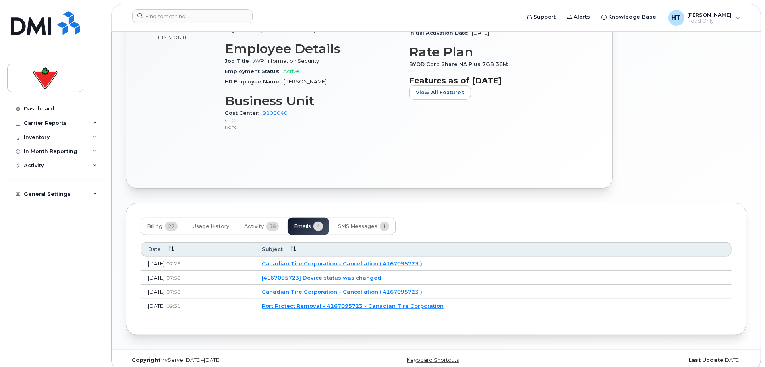
scroll to position [243, 0]
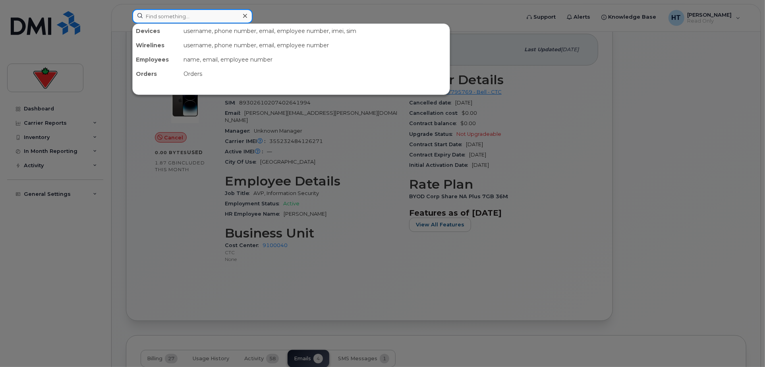
click at [197, 14] on input at bounding box center [192, 16] width 120 height 14
paste input "6472026153"
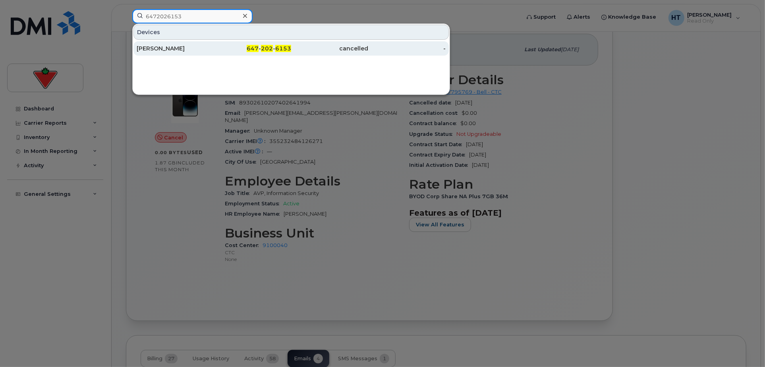
type input "6472026153"
click at [171, 46] on div "Cynthia Perales" at bounding box center [175, 48] width 77 height 8
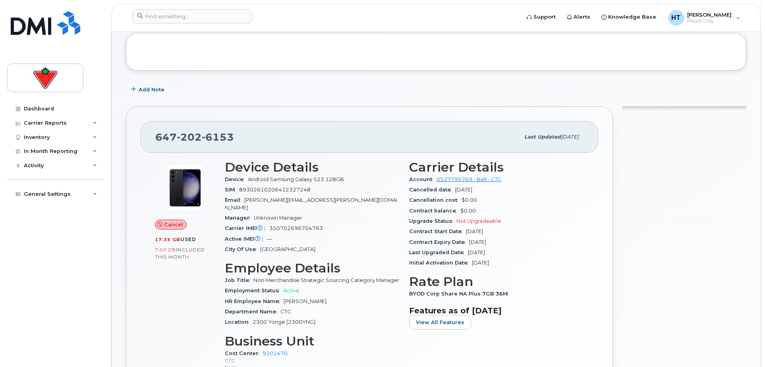
scroll to position [88, 0]
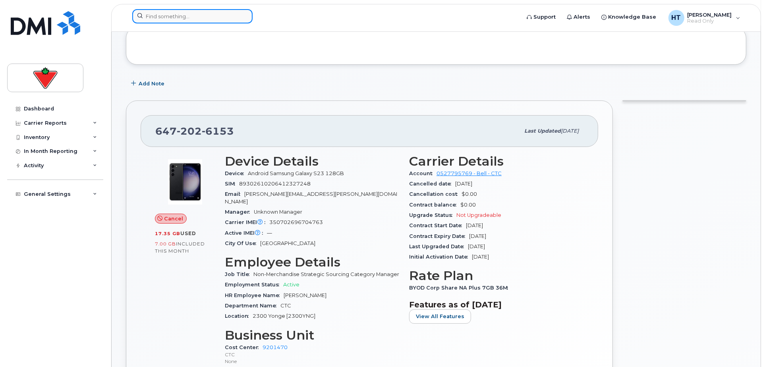
click at [223, 13] on input at bounding box center [192, 16] width 120 height 14
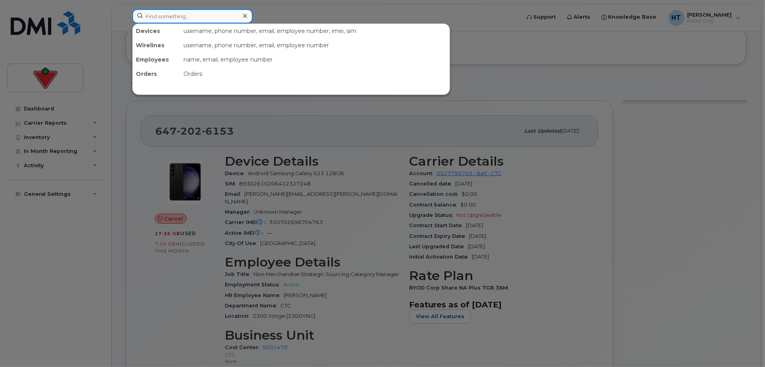
paste input "6472333753"
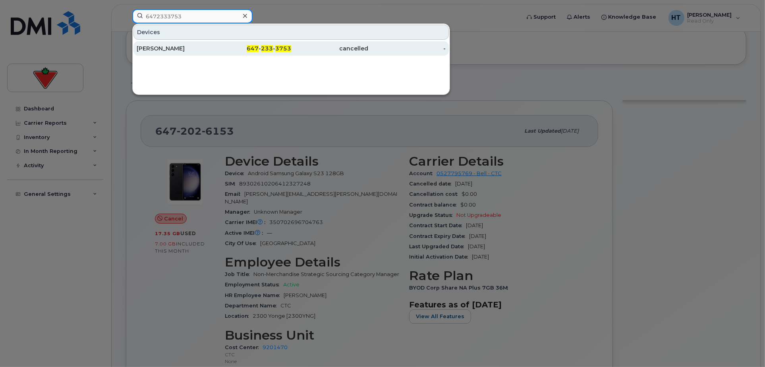
type input "6472333753"
click at [164, 49] on div "[PERSON_NAME]" at bounding box center [175, 48] width 77 height 8
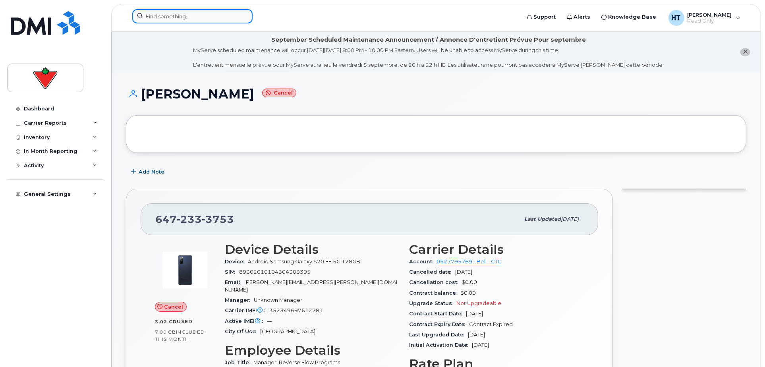
click at [192, 18] on input at bounding box center [192, 16] width 120 height 14
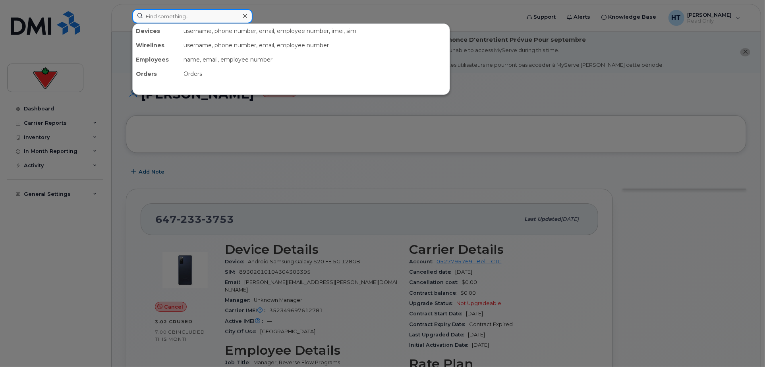
paste input "6476164243"
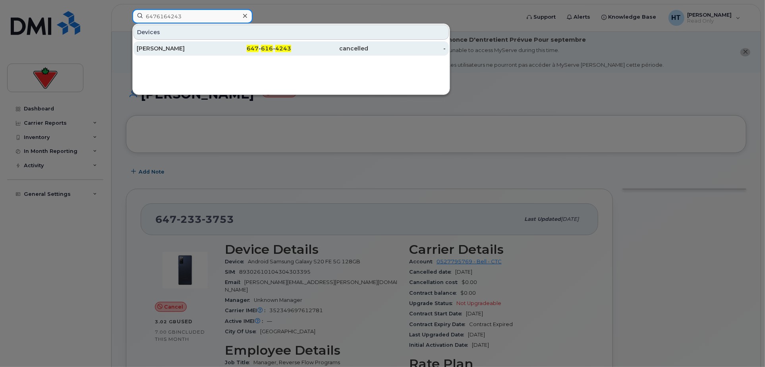
type input "6476164243"
click at [262, 47] on span "616" at bounding box center [267, 48] width 12 height 7
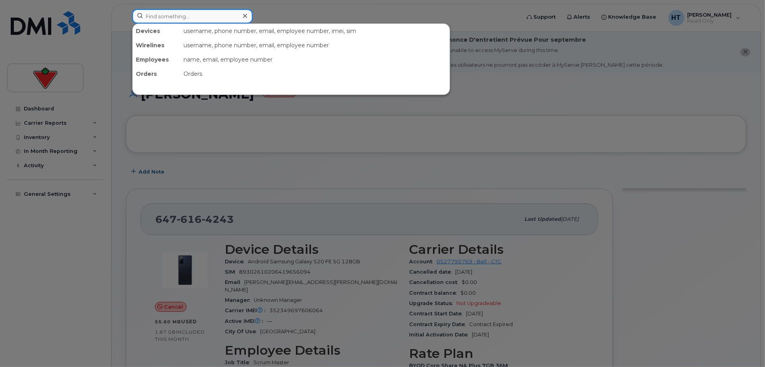
click at [193, 15] on input at bounding box center [192, 16] width 120 height 14
paste input "4167883278"
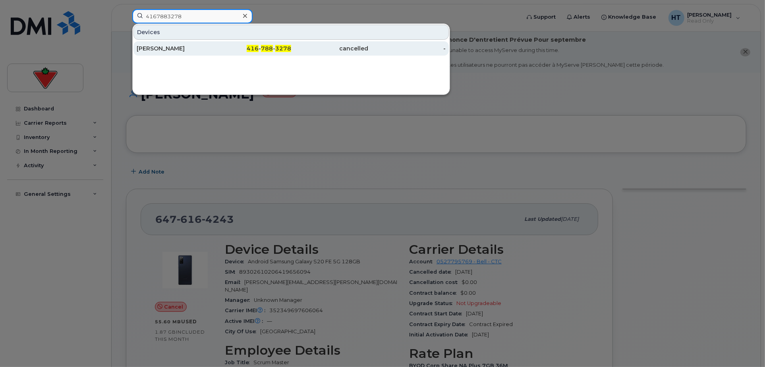
type input "4167883278"
click at [257, 45] on span "416" at bounding box center [253, 48] width 12 height 7
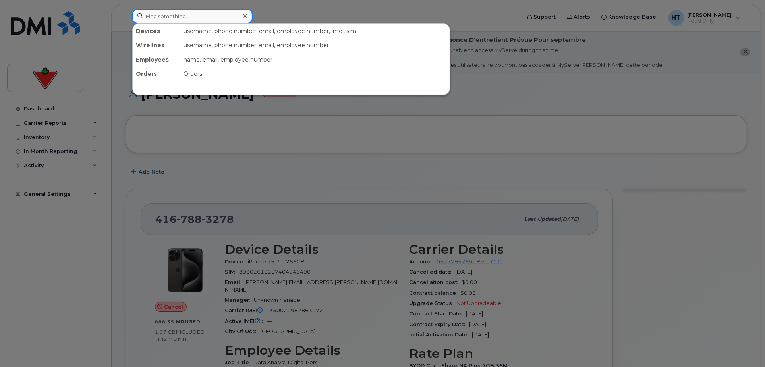
click at [204, 17] on input at bounding box center [192, 16] width 120 height 14
paste input "3652928523"
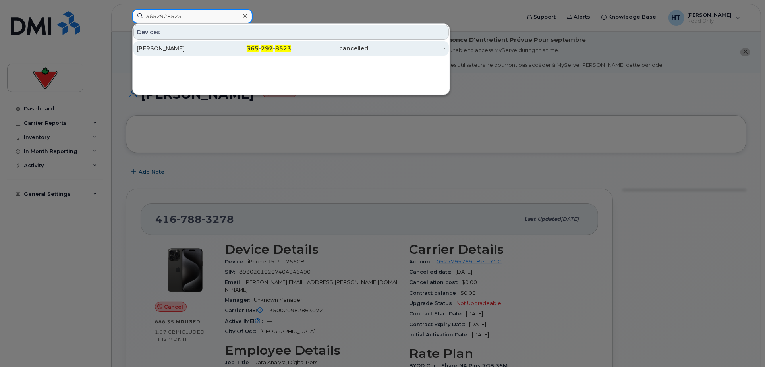
type input "3652928523"
click at [261, 46] on span "292" at bounding box center [267, 48] width 12 height 7
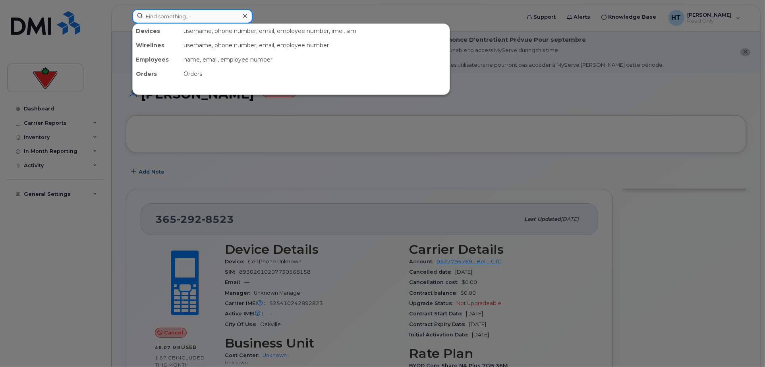
click at [181, 16] on input at bounding box center [192, 16] width 120 height 14
paste input "4313232602"
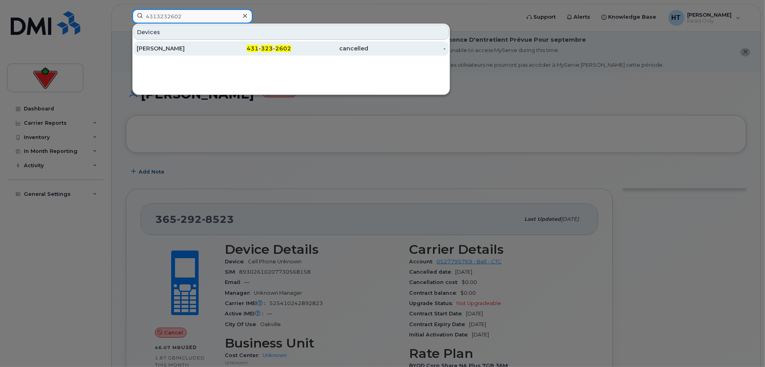
type input "4313232602"
click at [258, 48] on span "431" at bounding box center [253, 48] width 12 height 7
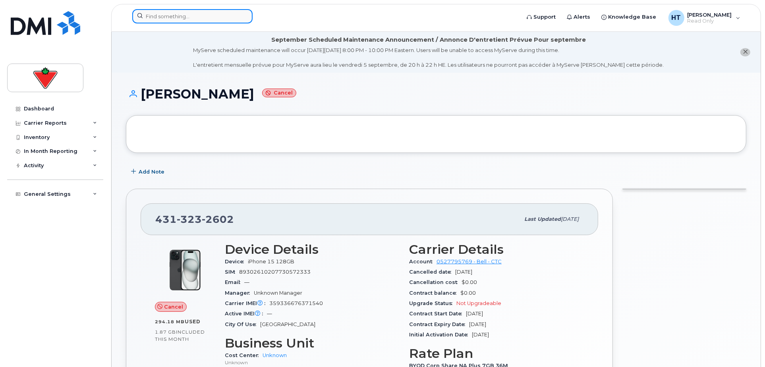
click at [162, 13] on input at bounding box center [192, 16] width 120 height 14
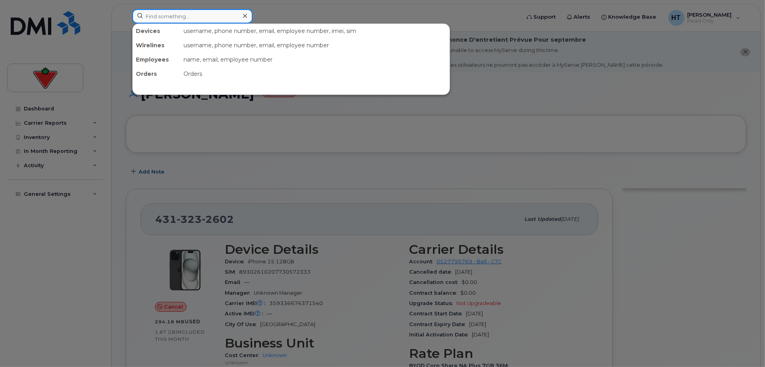
paste input "4165598361"
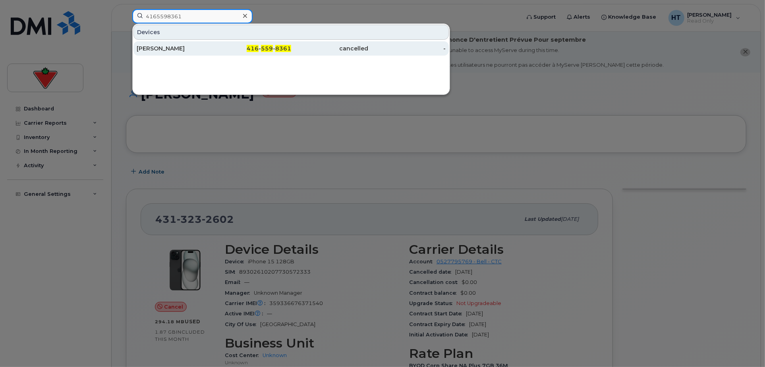
type input "4165598361"
click at [172, 46] on div "[PERSON_NAME]" at bounding box center [175, 48] width 77 height 8
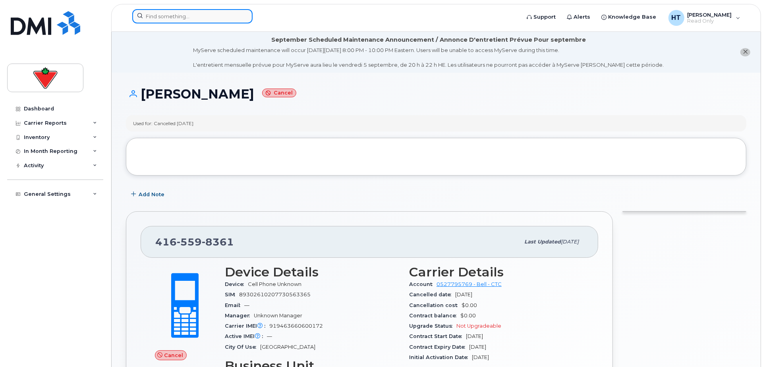
click at [192, 16] on input at bounding box center [192, 16] width 120 height 14
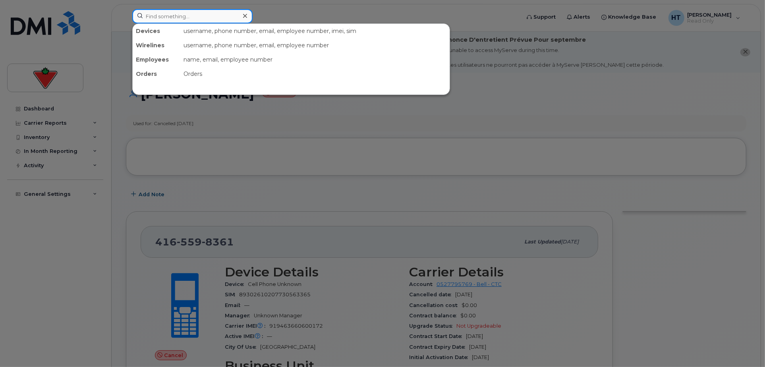
paste input "4035613060"
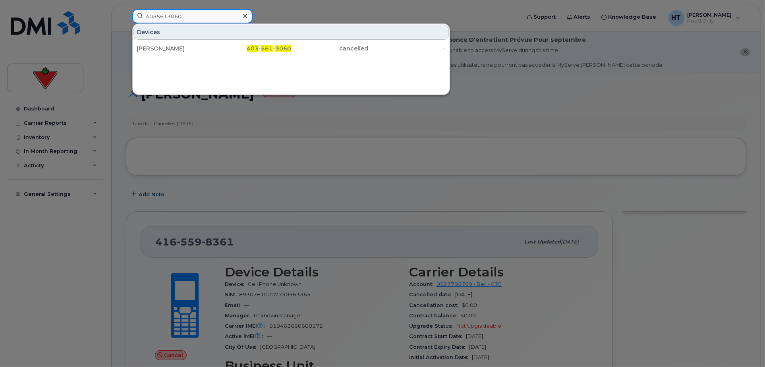
type input "4035613060"
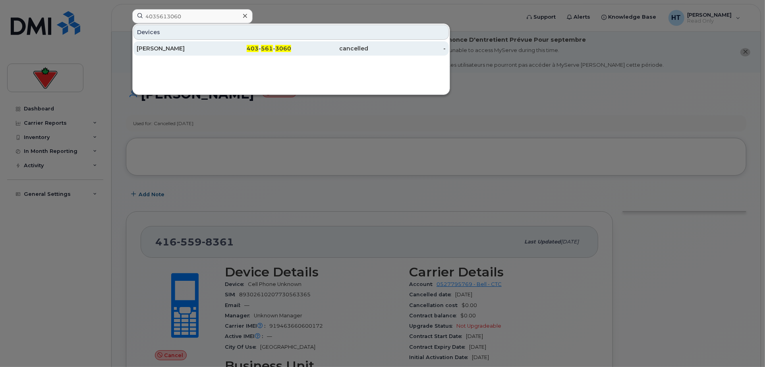
click at [170, 46] on div "Daniel Rich" at bounding box center [175, 48] width 77 height 8
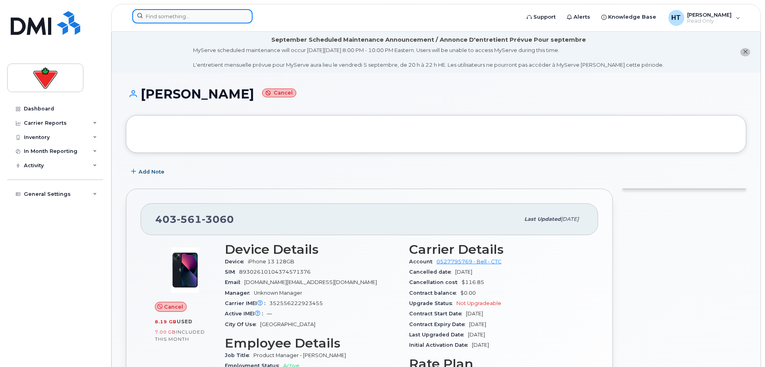
click at [155, 14] on input at bounding box center [192, 16] width 120 height 14
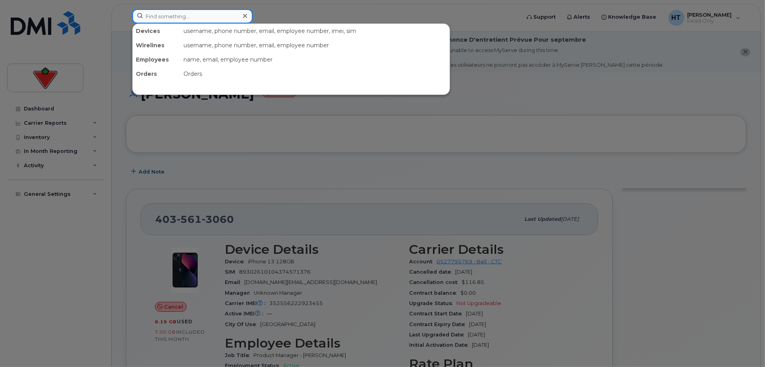
paste input "4038318033"
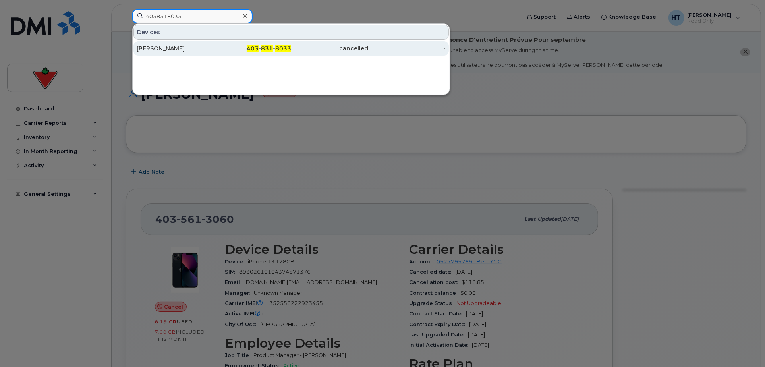
type input "4038318033"
click at [178, 47] on div "Matt Dellandrea" at bounding box center [175, 48] width 77 height 8
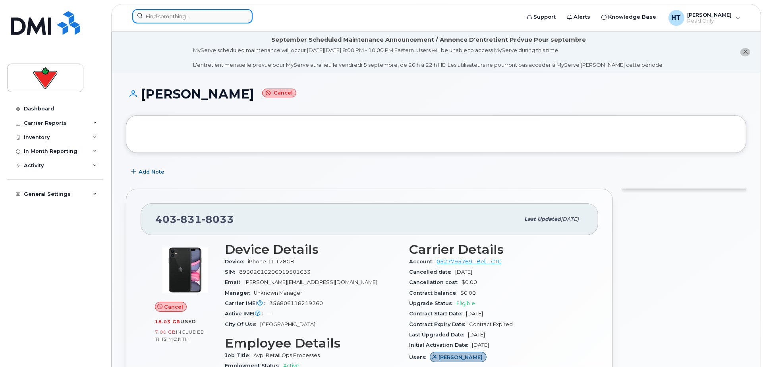
click at [189, 15] on input at bounding box center [192, 16] width 120 height 14
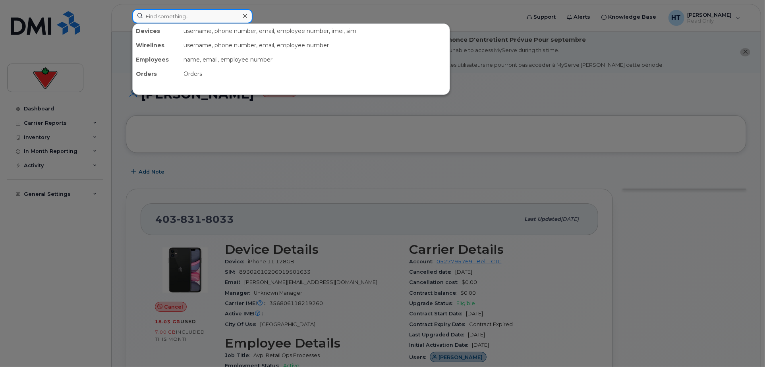
paste input "7053215400"
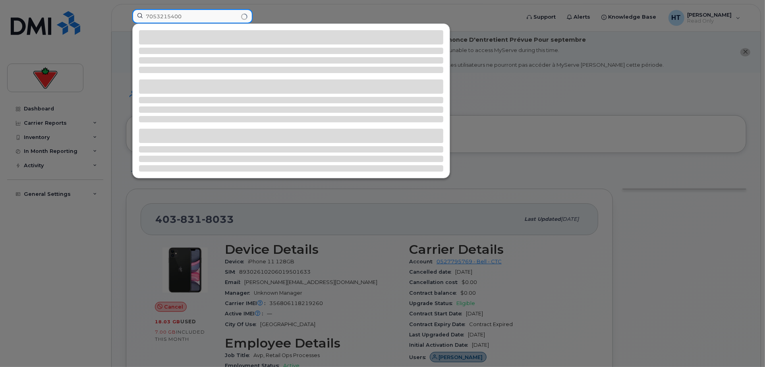
type input "7053215400"
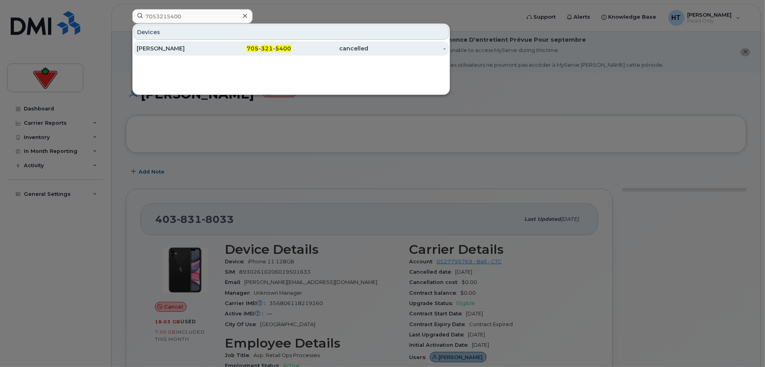
click at [158, 46] on div "Sonja Gable" at bounding box center [175, 48] width 77 height 8
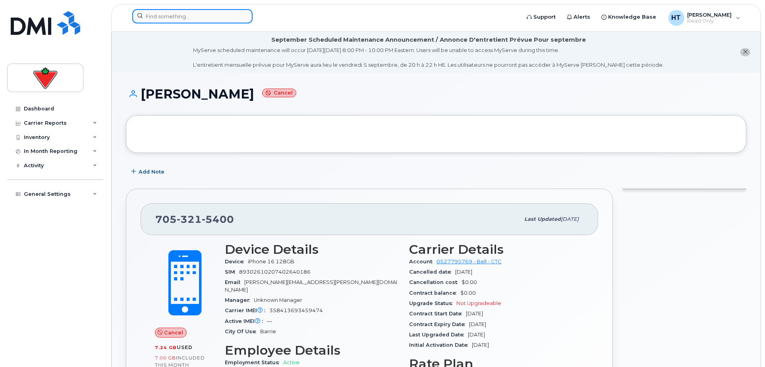
click at [207, 19] on input at bounding box center [192, 16] width 120 height 14
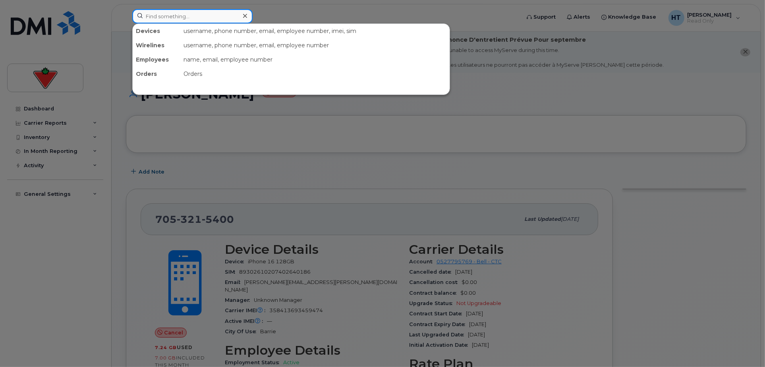
paste input "2049141634"
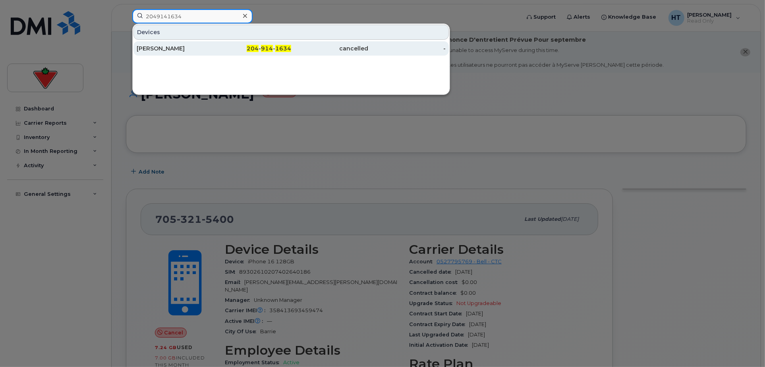
type input "2049141634"
click at [177, 51] on div "Parvati Soman" at bounding box center [175, 48] width 77 height 8
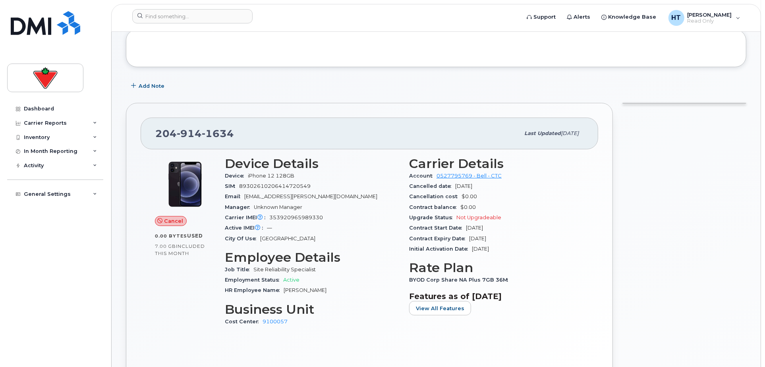
scroll to position [132, 0]
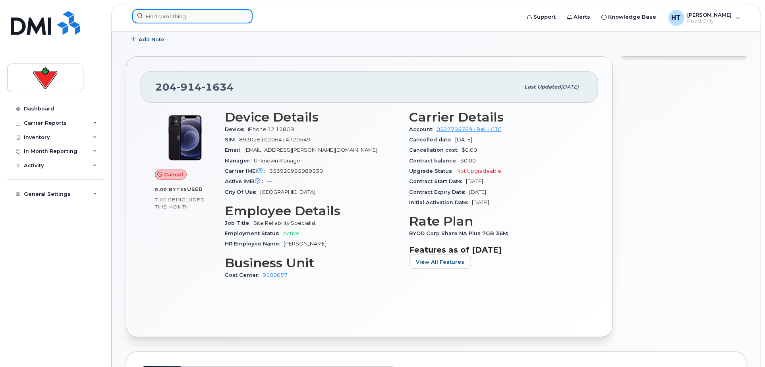
click at [192, 18] on input at bounding box center [192, 16] width 120 height 14
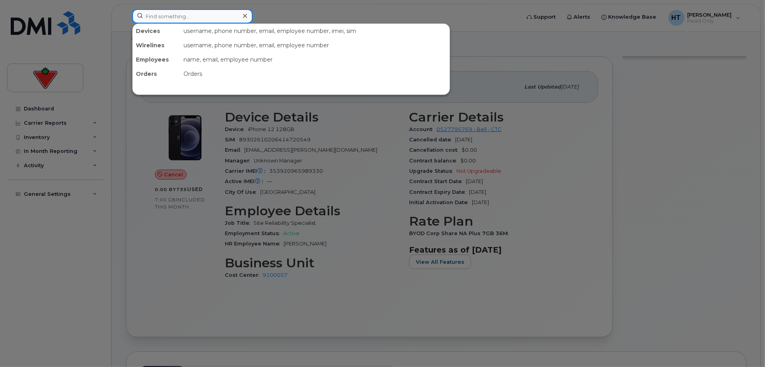
paste input "4169511792"
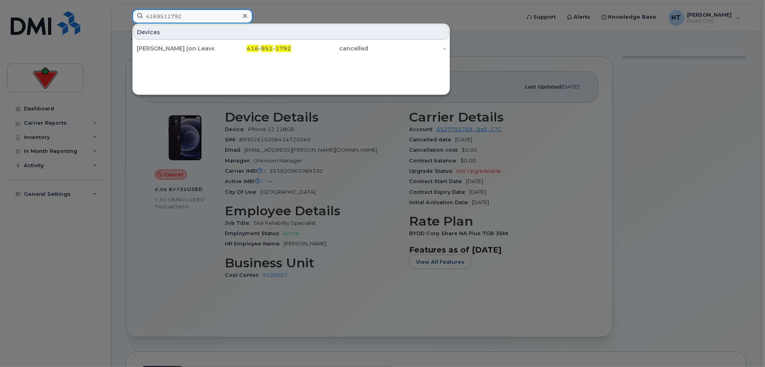
type input "4169511792"
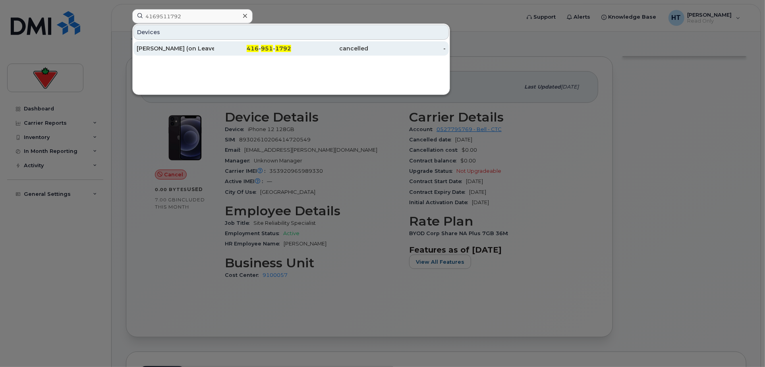
click at [251, 49] on span "416" at bounding box center [253, 48] width 12 height 7
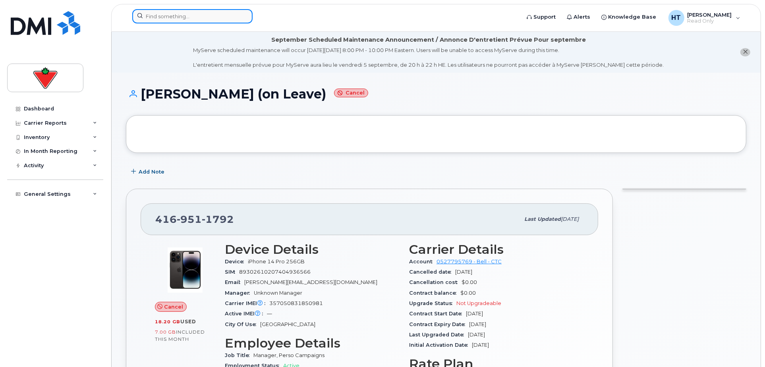
click at [188, 14] on input at bounding box center [192, 16] width 120 height 14
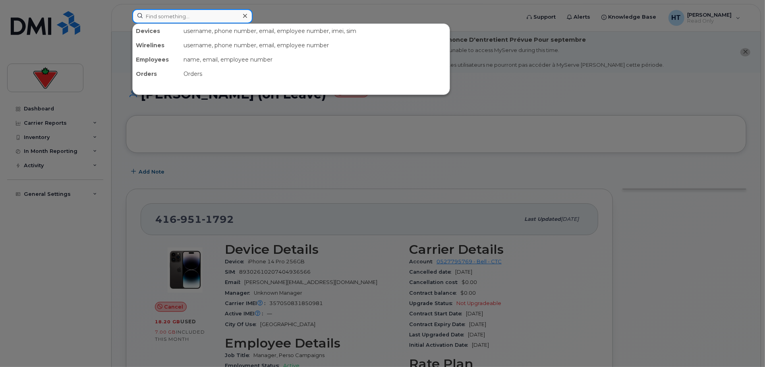
paste input "9053025130"
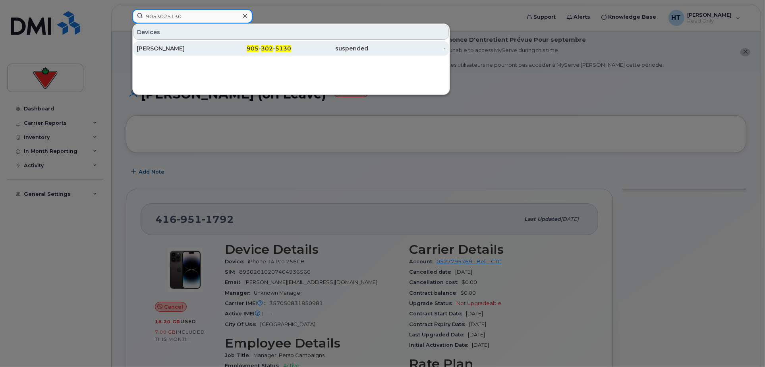
type input "9053025130"
click at [173, 49] on div "[PERSON_NAME]" at bounding box center [175, 48] width 77 height 8
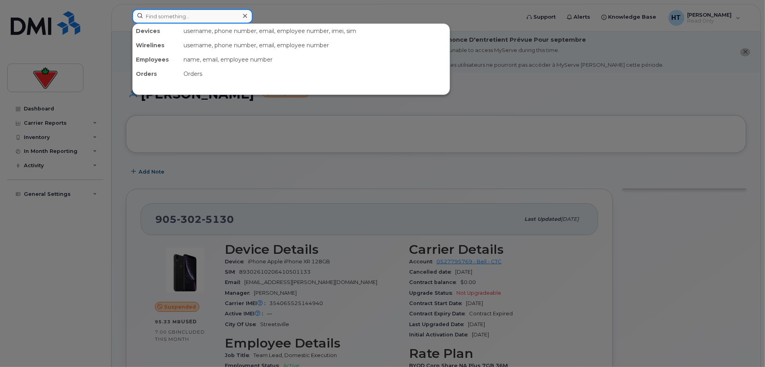
click at [191, 17] on input at bounding box center [192, 16] width 120 height 14
paste input "2898342456"
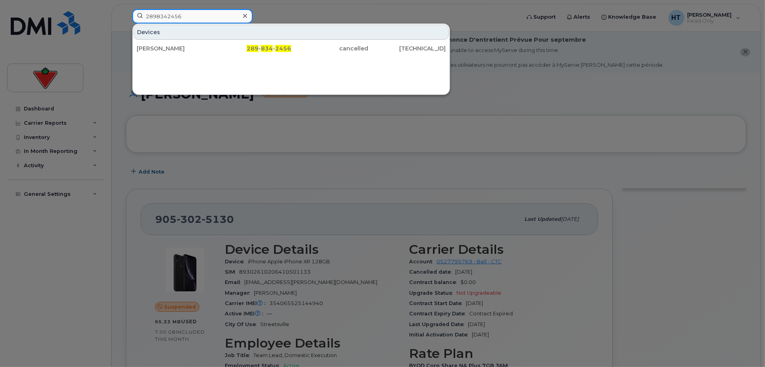
type input "2898342456"
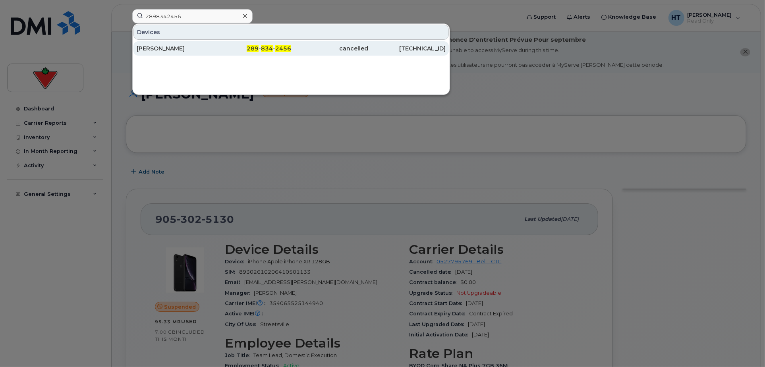
click at [266, 46] on span "834" at bounding box center [267, 48] width 12 height 7
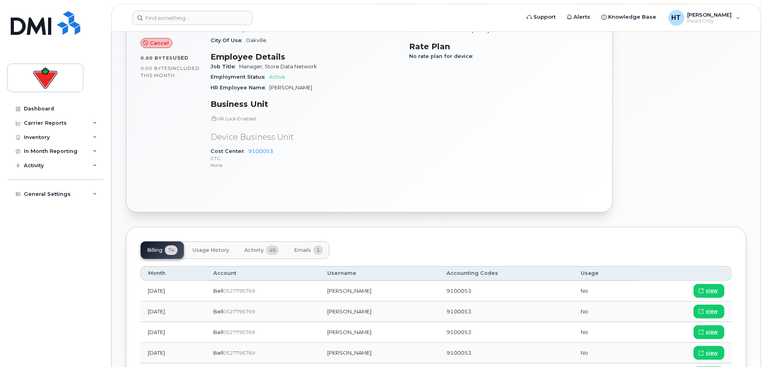
scroll to position [239, 0]
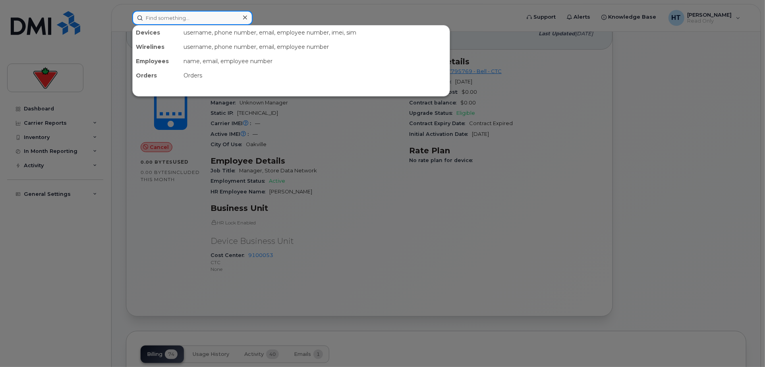
click at [166, 18] on input at bounding box center [192, 18] width 120 height 14
paste input "2895416541"
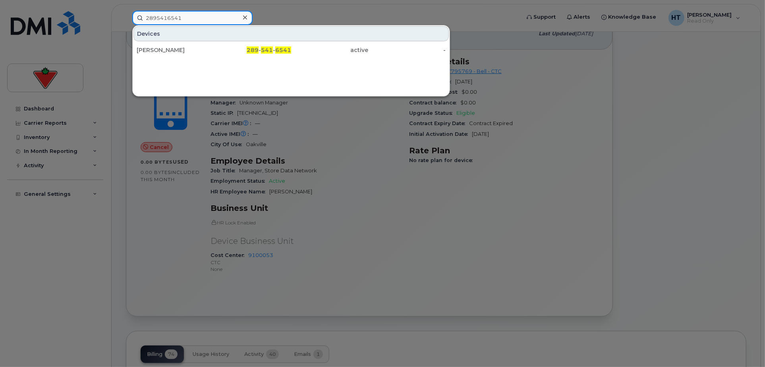
type input "2895416541"
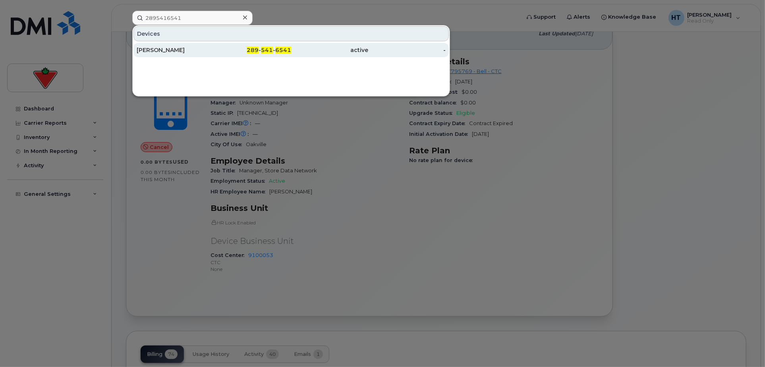
click at [285, 46] on span "6541" at bounding box center [283, 49] width 16 height 7
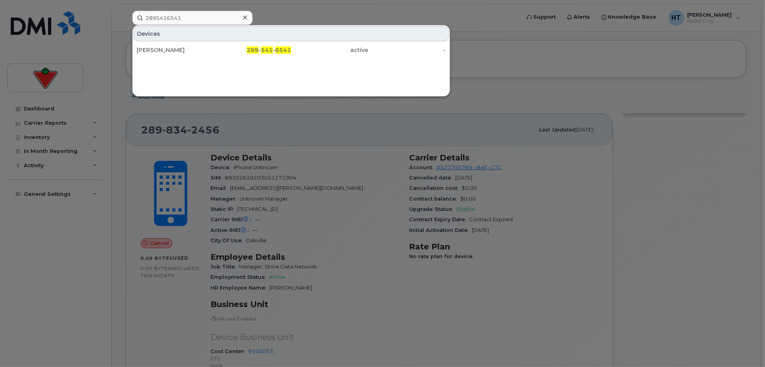
scroll to position [62, 0]
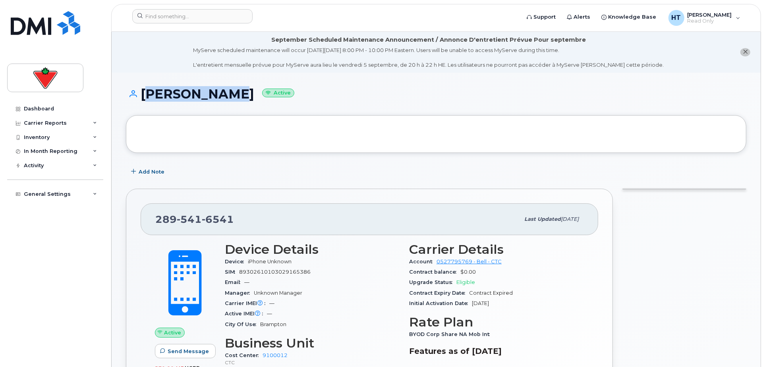
drag, startPoint x: 141, startPoint y: 92, endPoint x: 213, endPoint y: 96, distance: 72.0
click at [213, 96] on h1 "[PERSON_NAME] Active" at bounding box center [436, 94] width 620 height 14
copy h1 "[PERSON_NAME]"
